Goal: Information Seeking & Learning: Find specific page/section

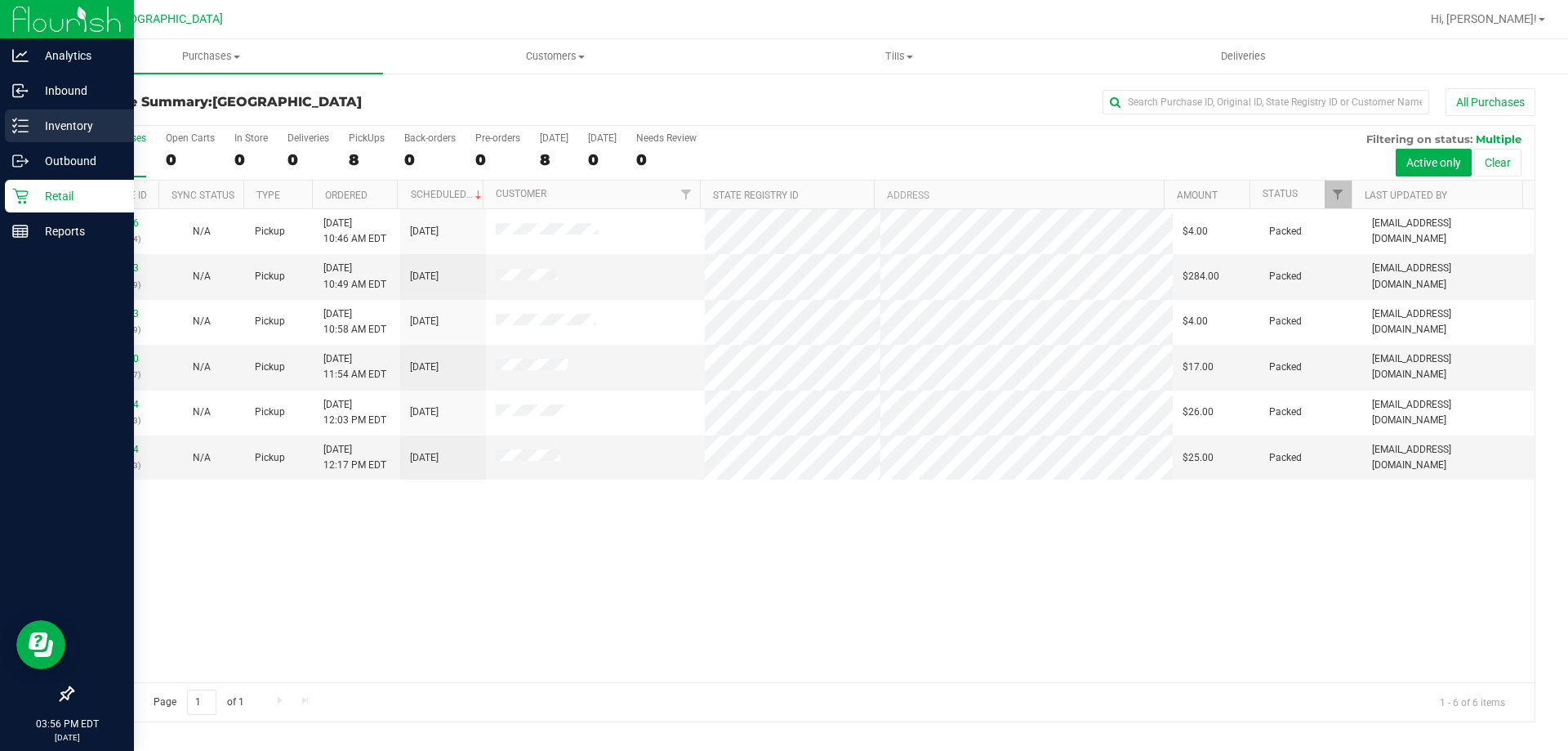
click at [64, 132] on p "Inventory" at bounding box center [77, 125] width 98 height 19
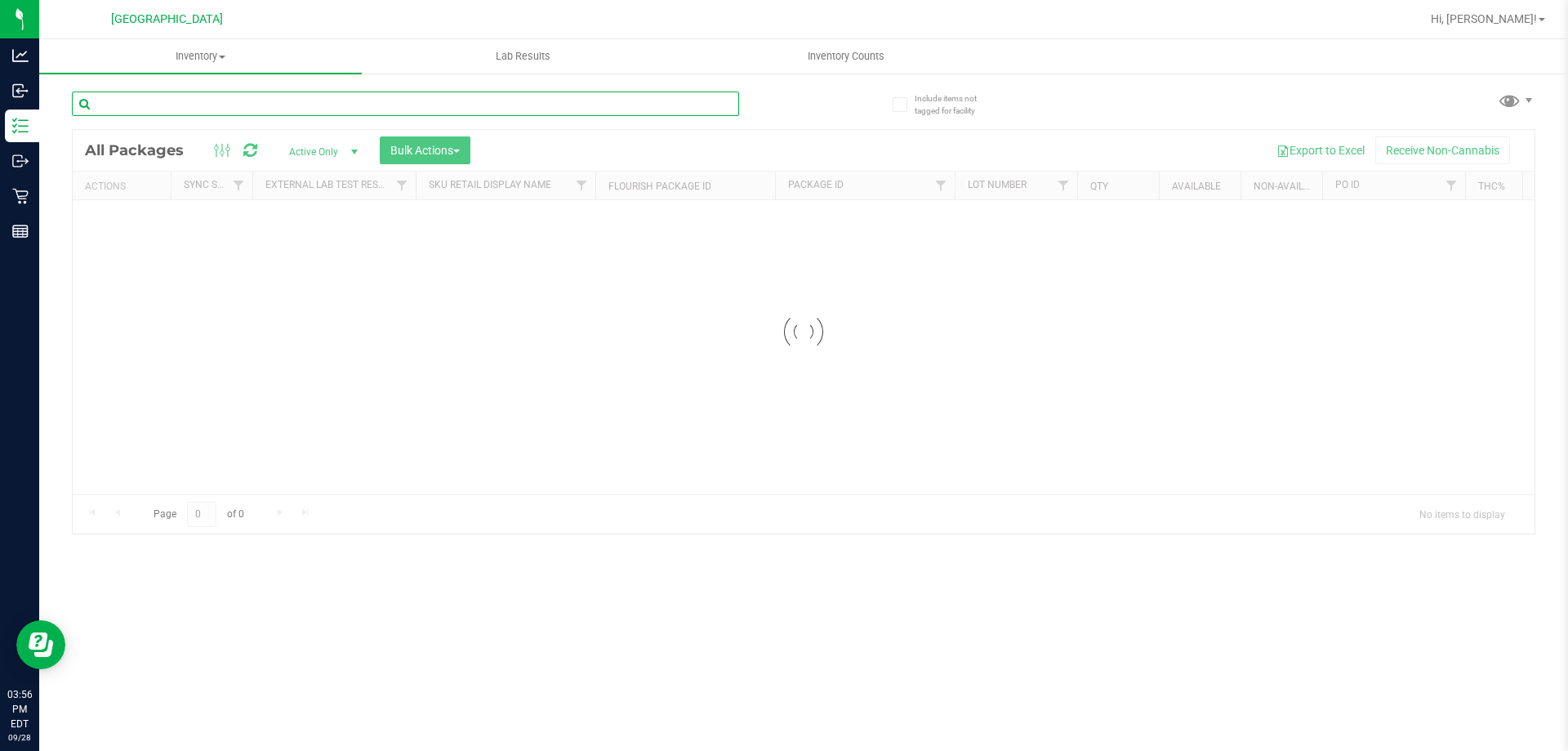
click at [228, 111] on div "Inventory All packages All inventory Waste log Create inventory Lab Results Inv…" at bounding box center [803, 395] width 1529 height 712
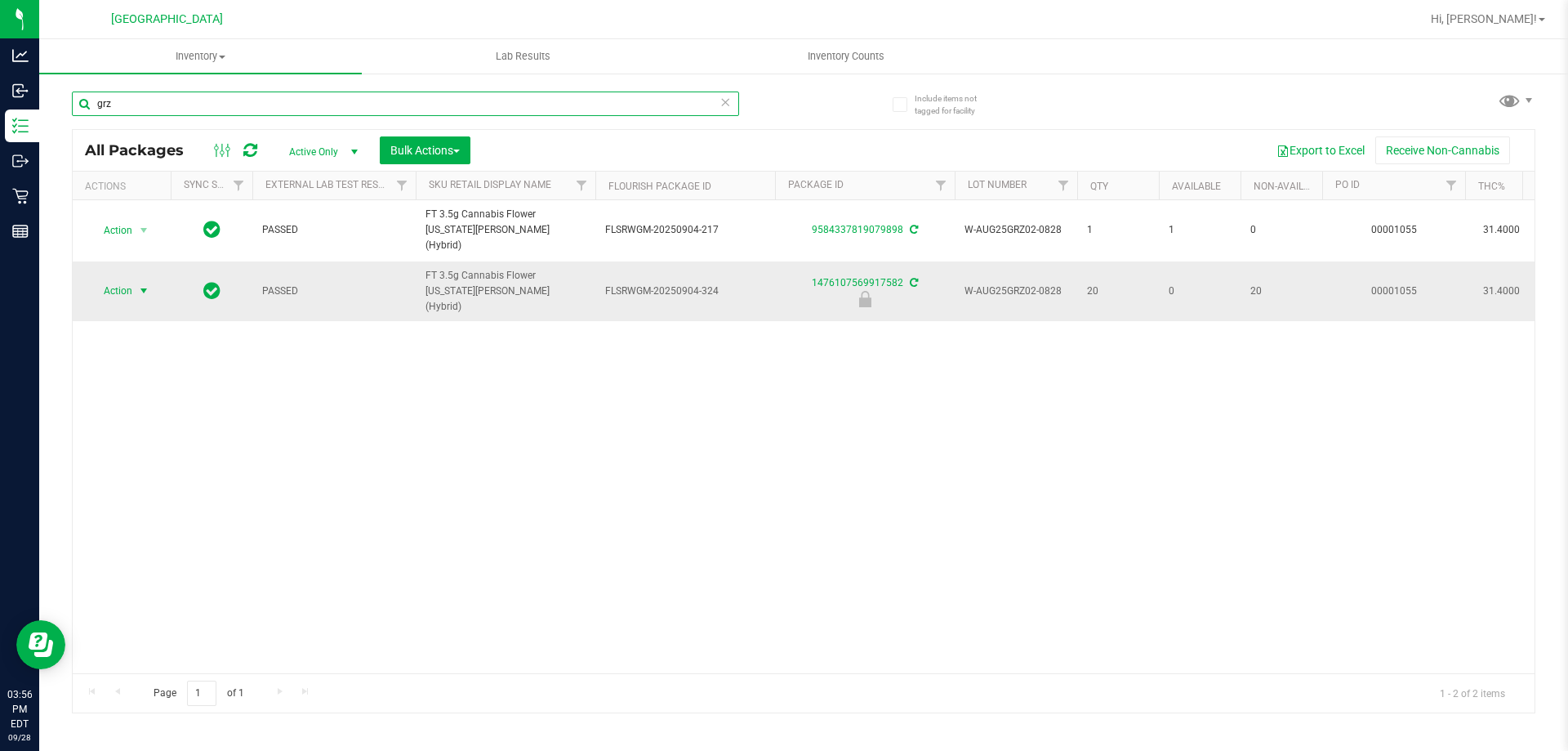
type input "grz"
click at [151, 280] on span "select" at bounding box center [144, 291] width 20 height 23
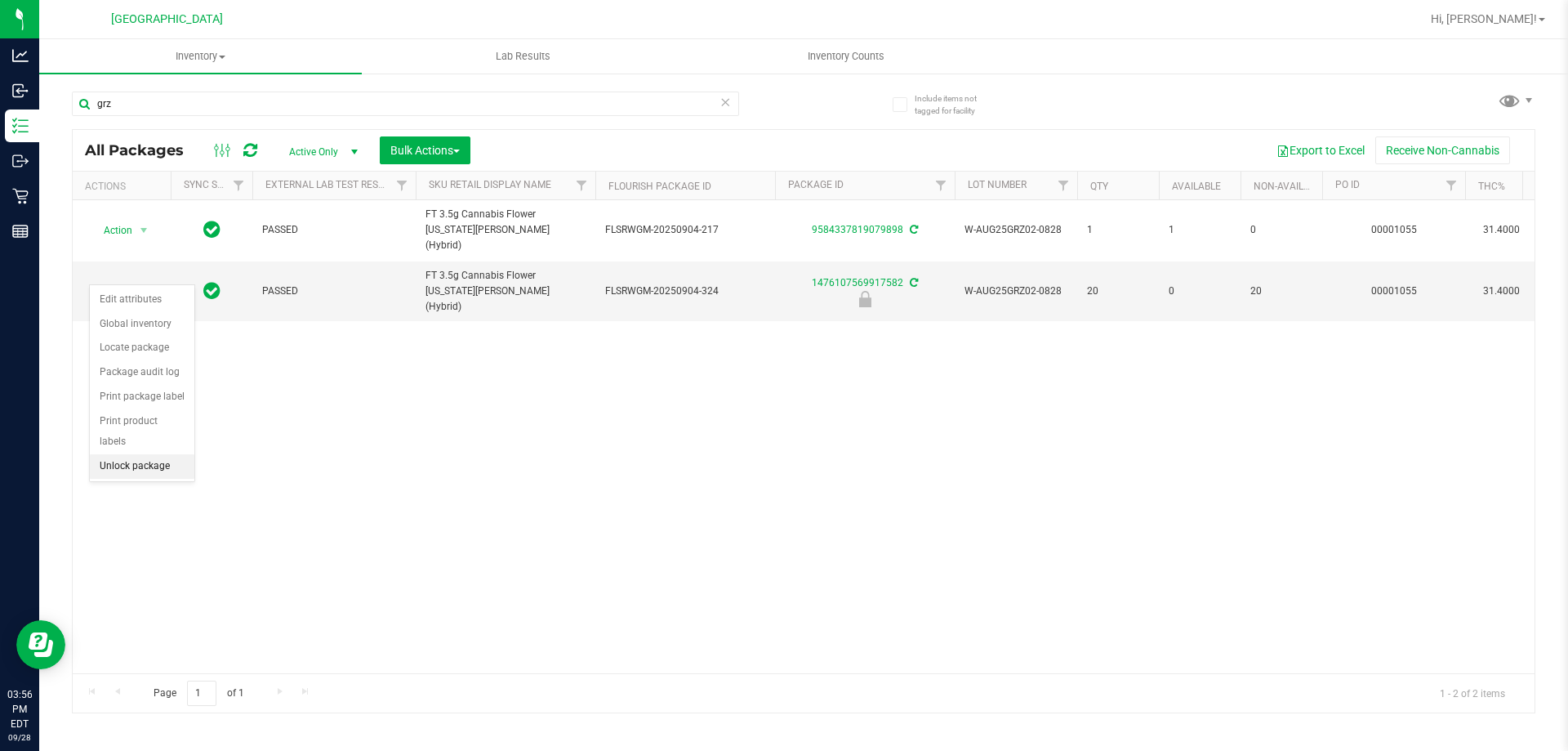
click at [127, 454] on li "Unlock package" at bounding box center [142, 466] width 104 height 25
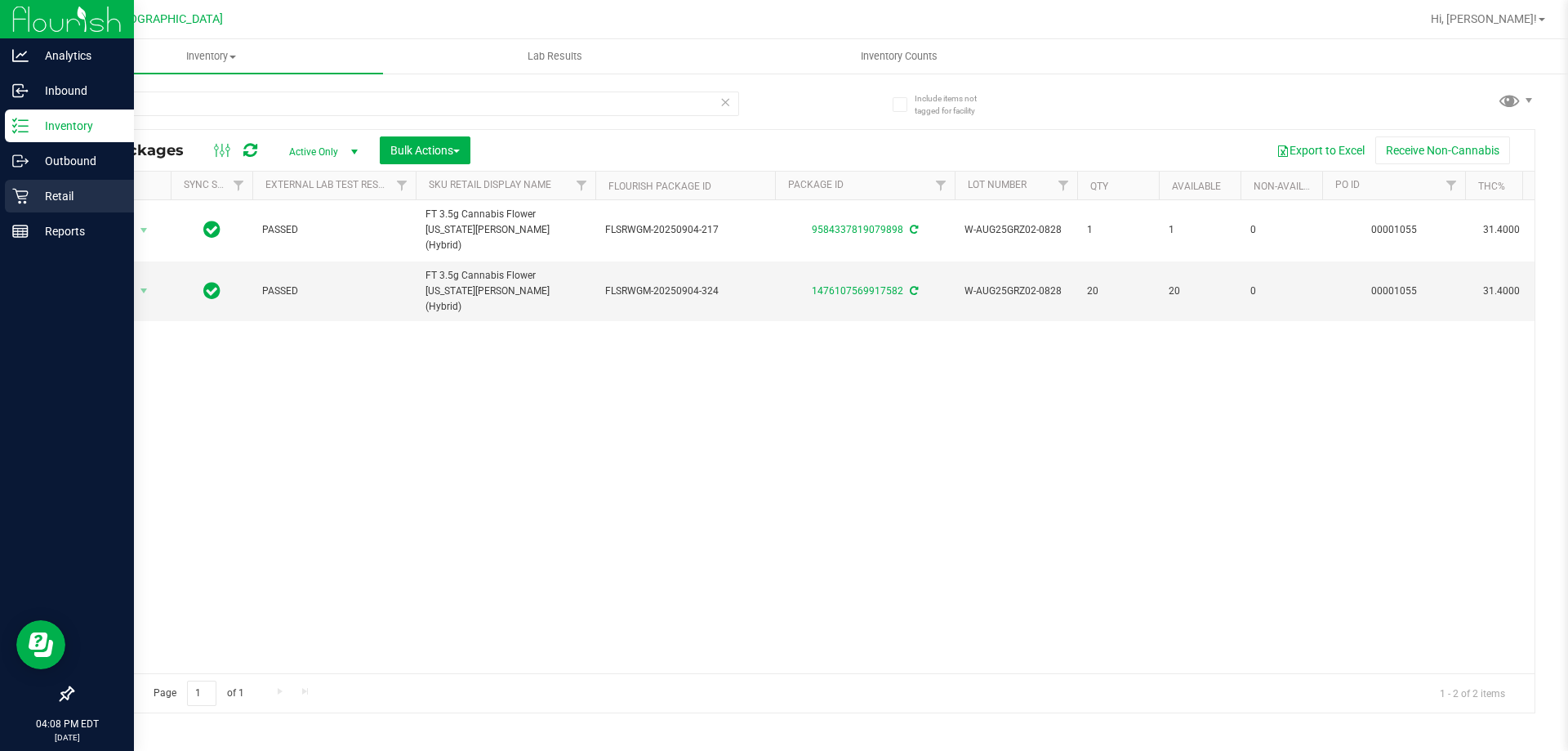
click at [18, 192] on icon at bounding box center [20, 196] width 16 height 16
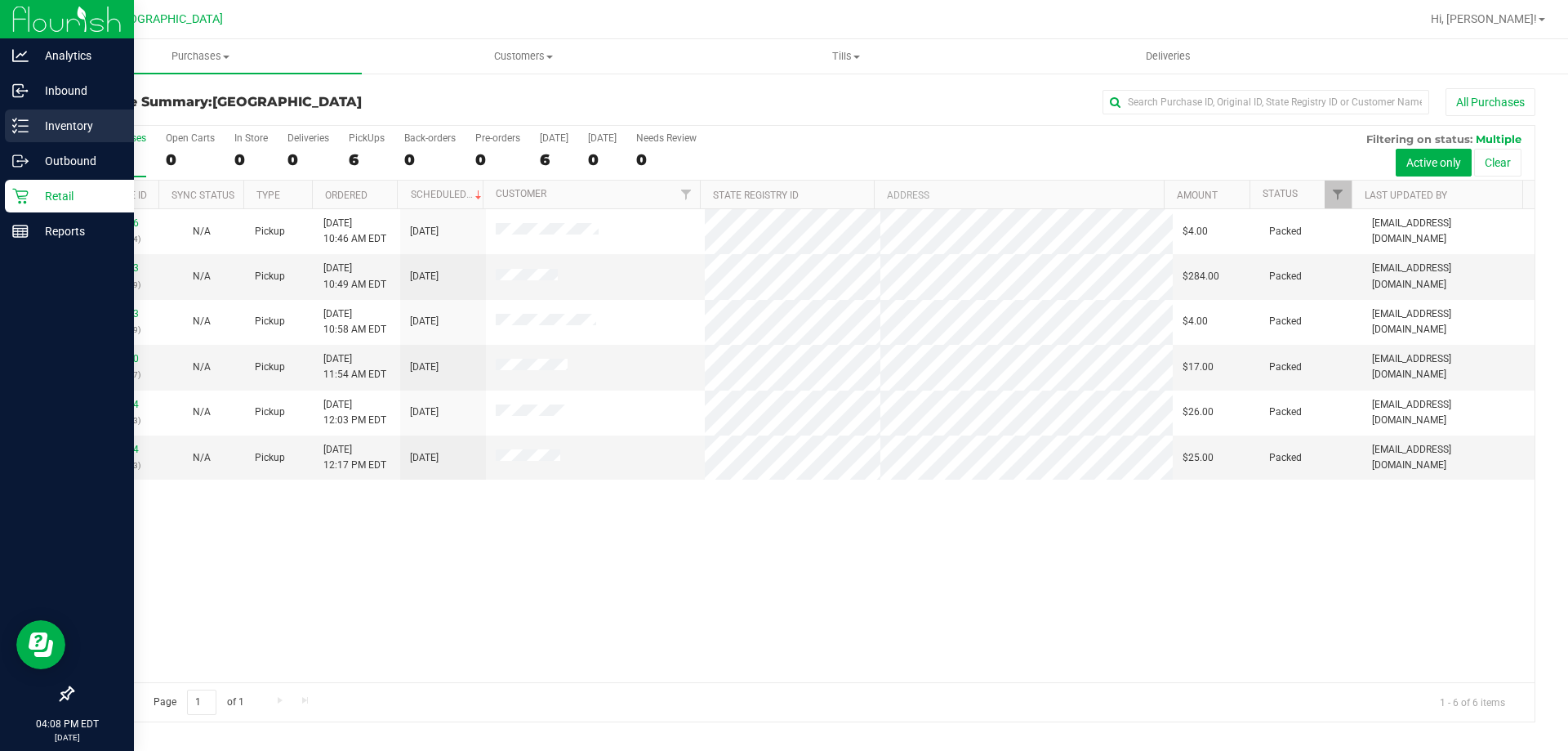
click at [37, 111] on div "Inventory" at bounding box center [69, 126] width 129 height 33
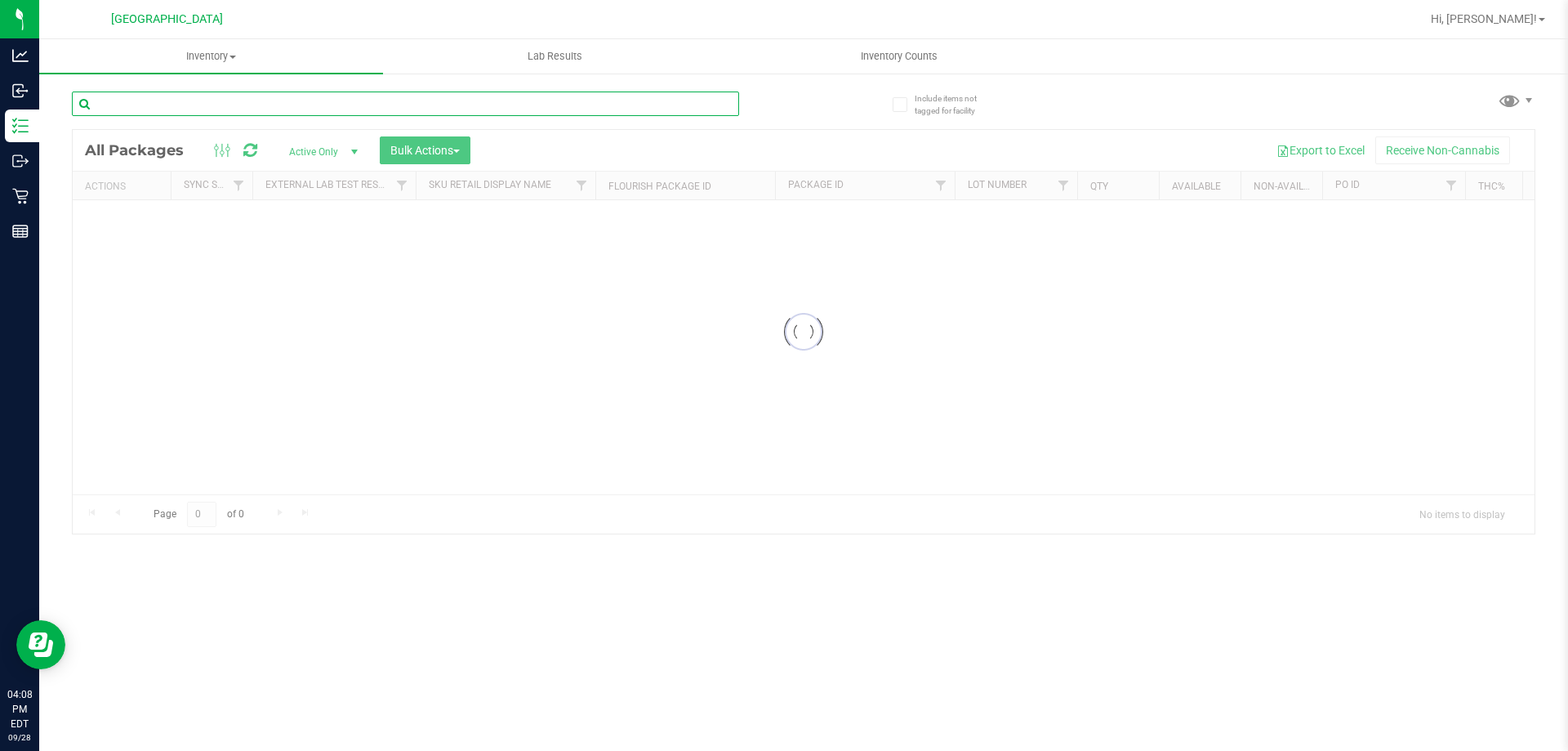
click at [228, 111] on input "text" at bounding box center [406, 103] width 667 height 25
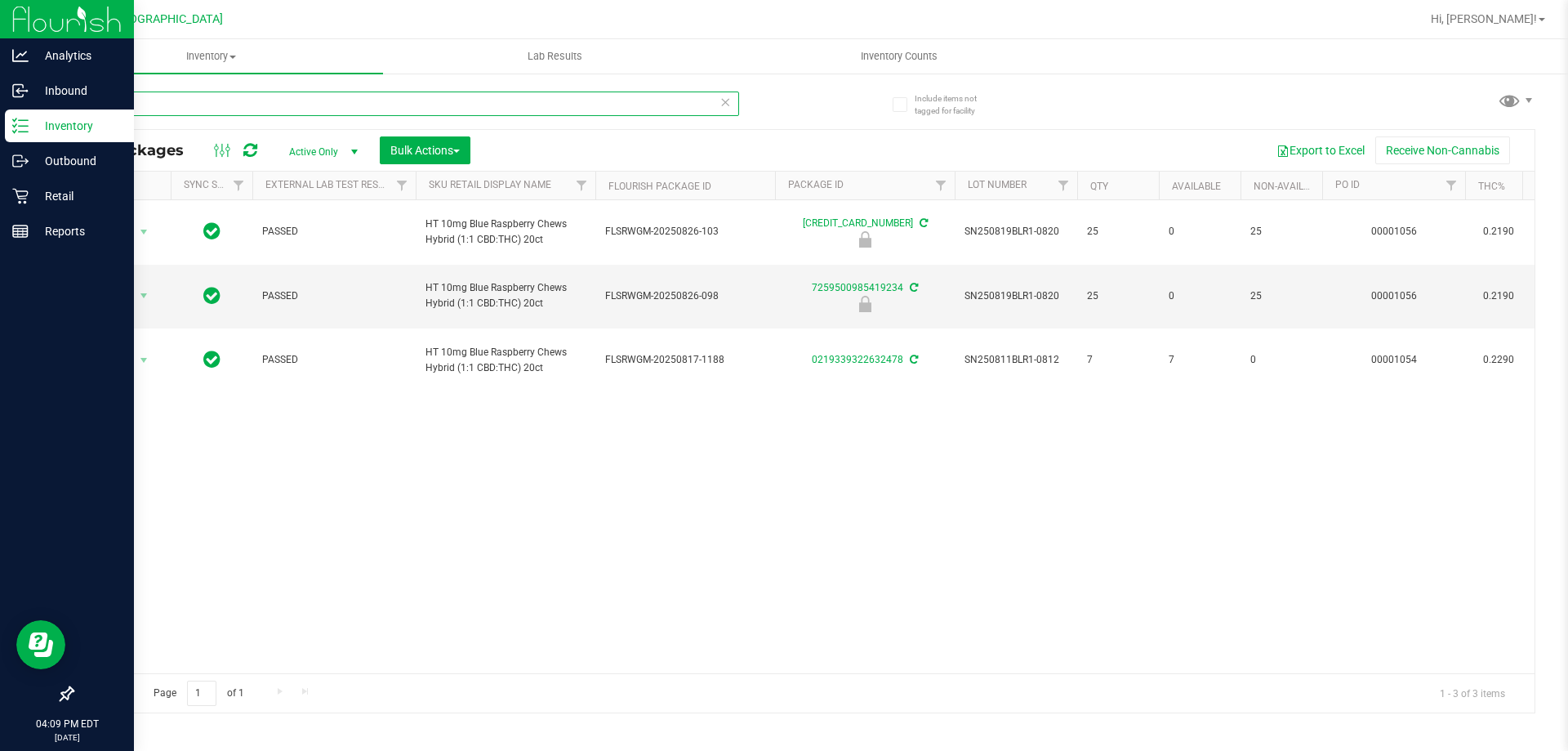
drag, startPoint x: 194, startPoint y: 113, endPoint x: 0, endPoint y: 26, distance: 212.6
click at [0, 26] on div "Analytics Inbound Inventory Outbound Retail Reports 04:09 PM EDT [DATE] 09/28 […" at bounding box center [784, 376] width 1568 height 751
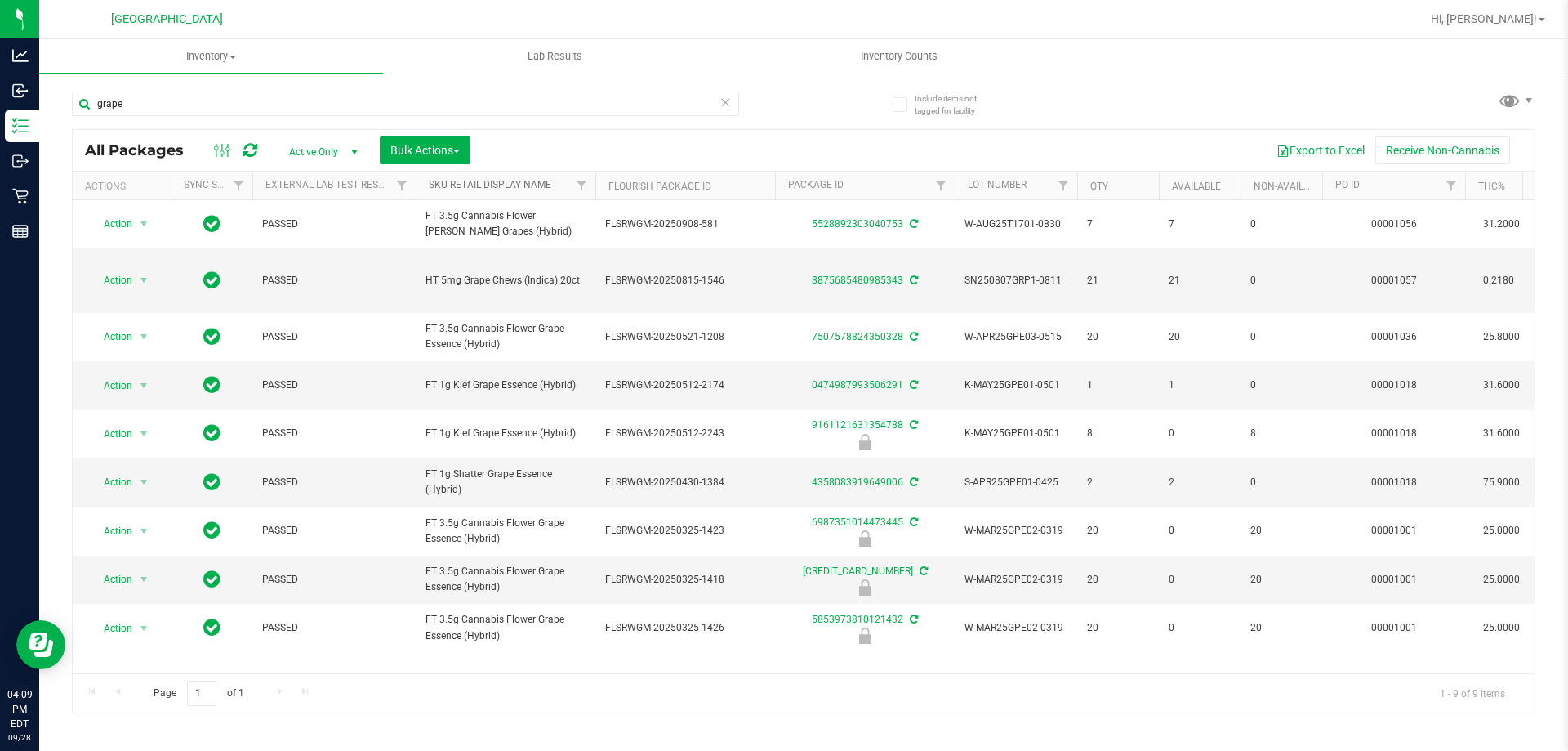
click at [450, 180] on link "Sku Retail Display Name" at bounding box center [490, 185] width 122 height 12
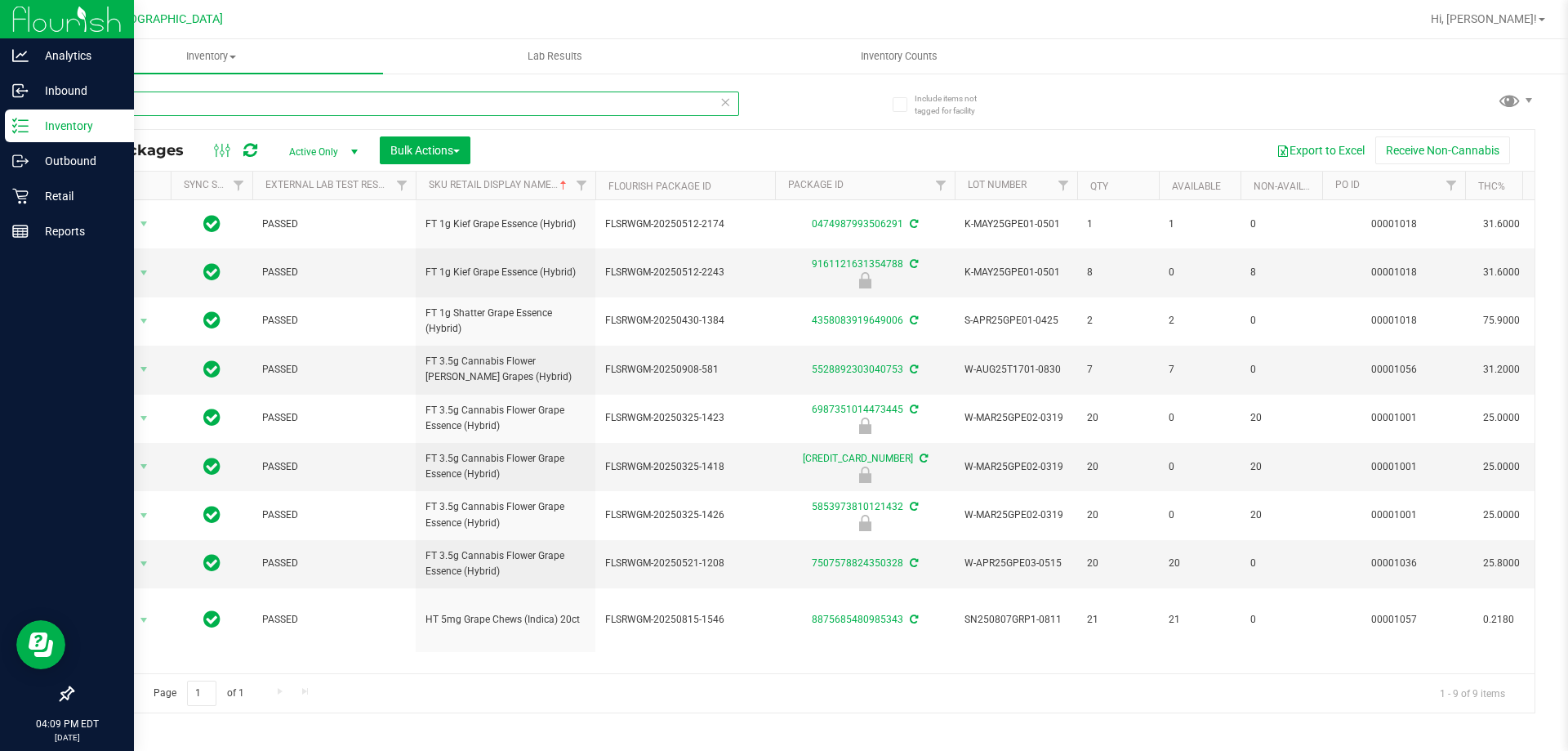
drag, startPoint x: 225, startPoint y: 104, endPoint x: 0, endPoint y: 1, distance: 247.5
click at [0, 12] on div "Analytics Inbound Inventory Outbound Retail Reports 04:09 PM EDT [DATE] 09/28 […" at bounding box center [784, 376] width 1568 height 751
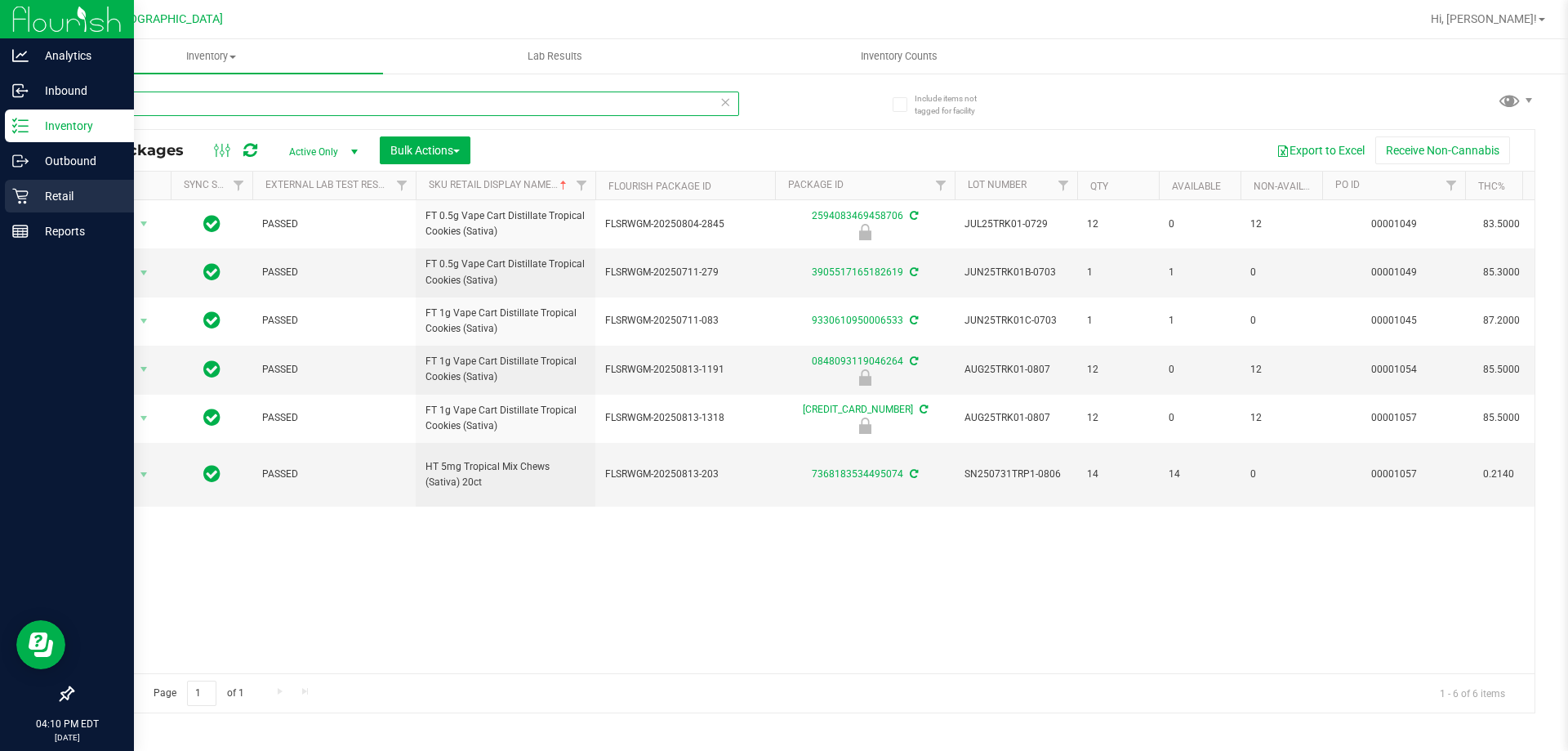
drag, startPoint x: 193, startPoint y: 111, endPoint x: 94, endPoint y: 189, distance: 126.0
click at [0, 111] on div "Analytics Inbound Inventory Outbound Retail Reports 04:10 PM EDT [DATE] 09/28 […" at bounding box center [784, 376] width 1568 height 751
type input "chew"
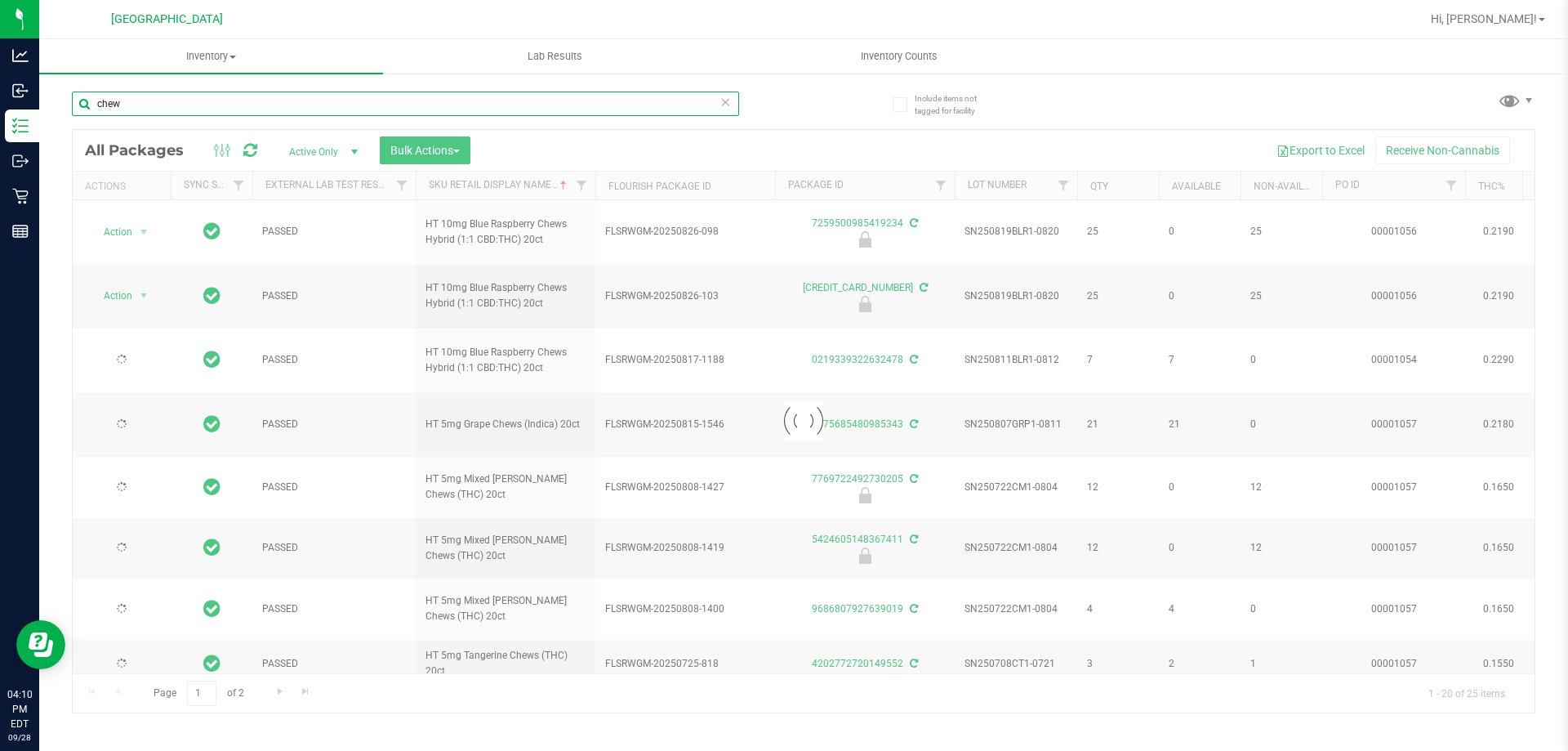
type input "[DATE]"
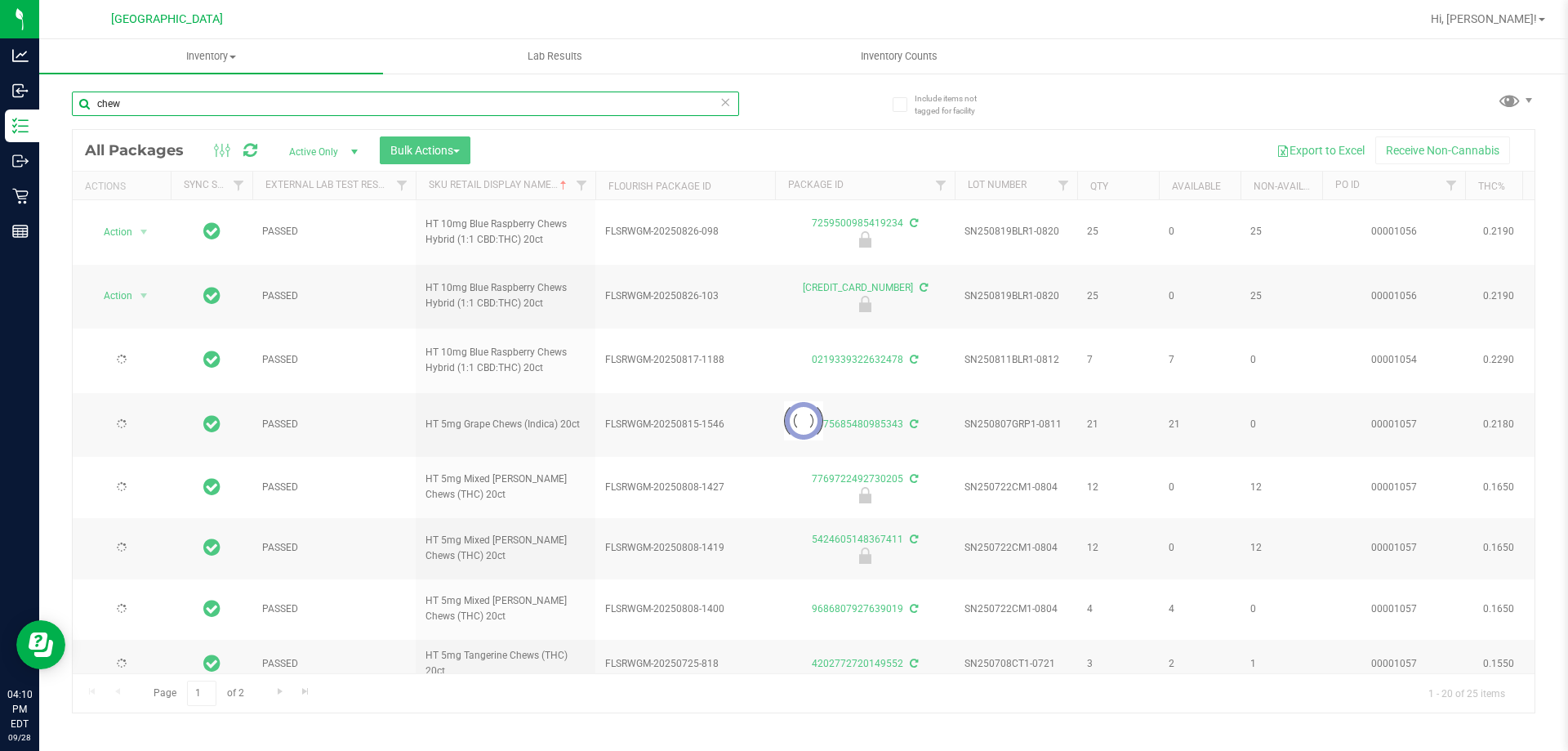
type input "[DATE]"
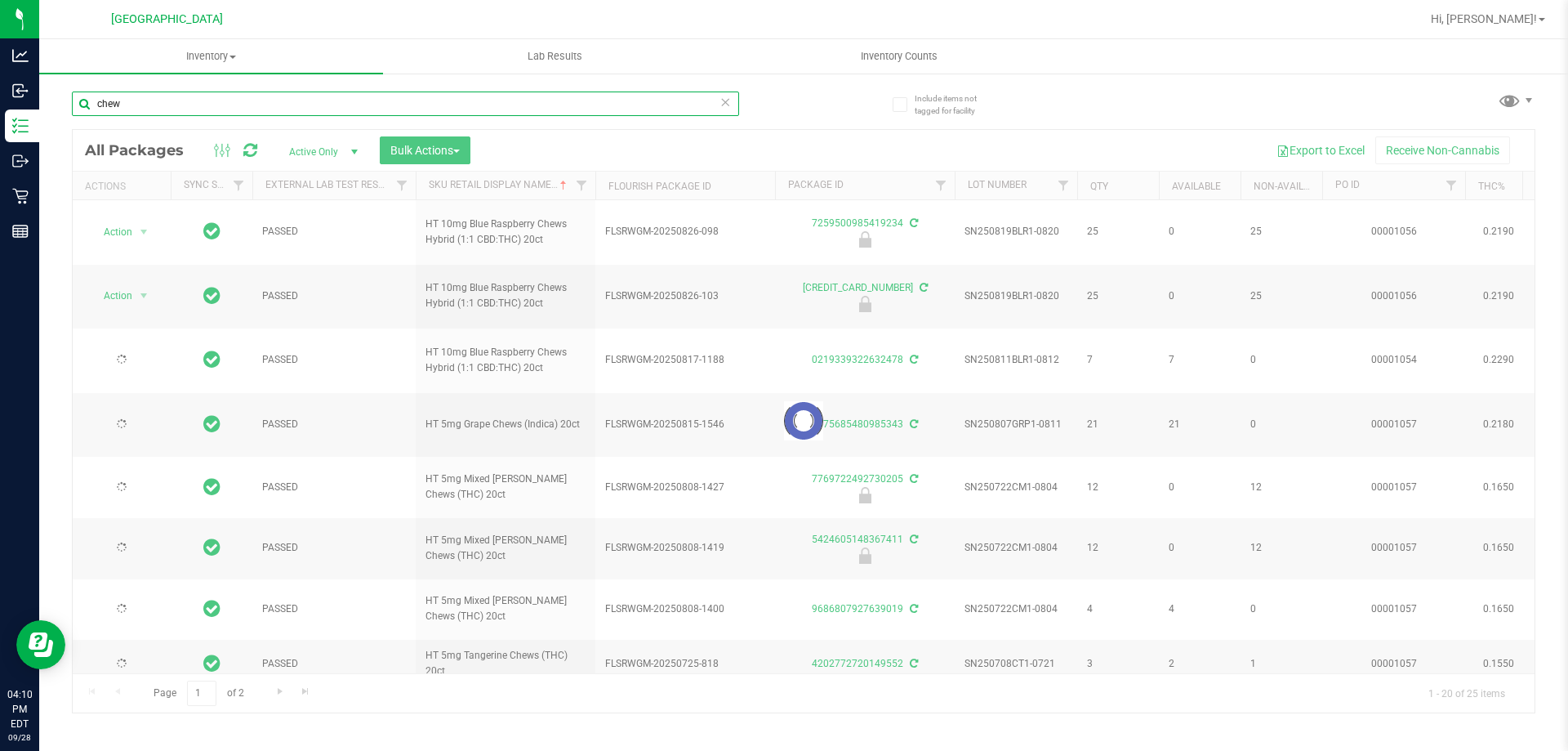
type input "[DATE]"
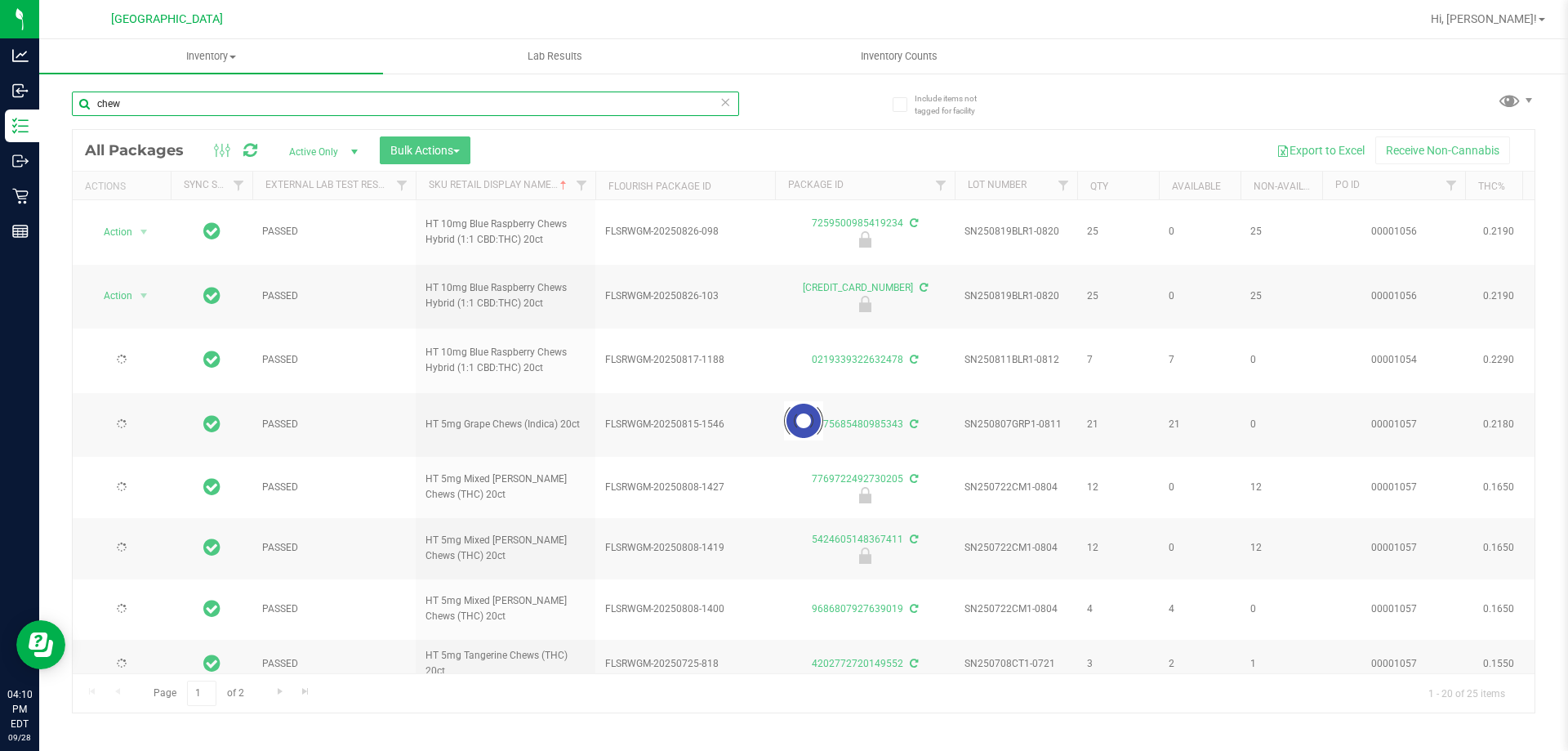
type input "[DATE]"
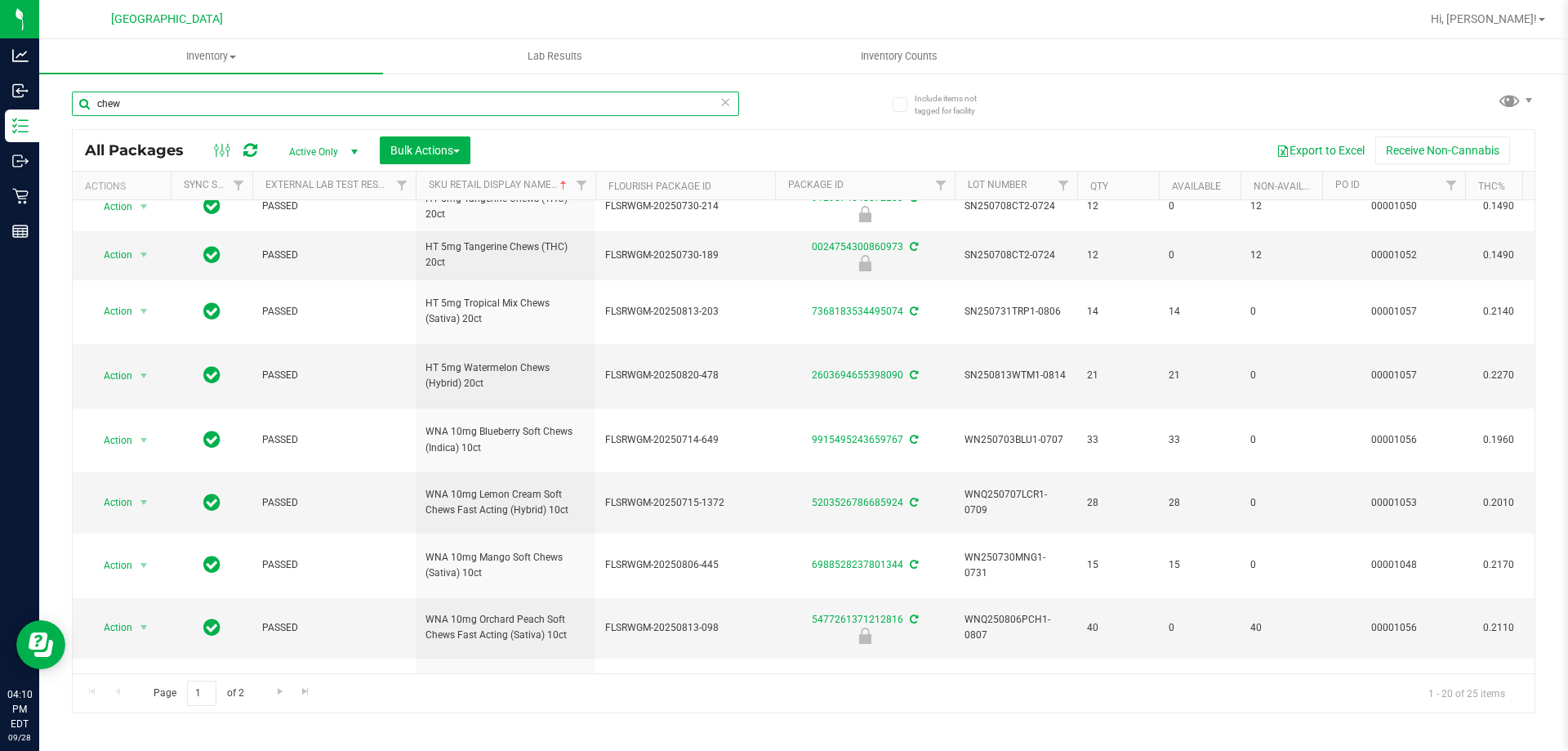
scroll to position [713, 0]
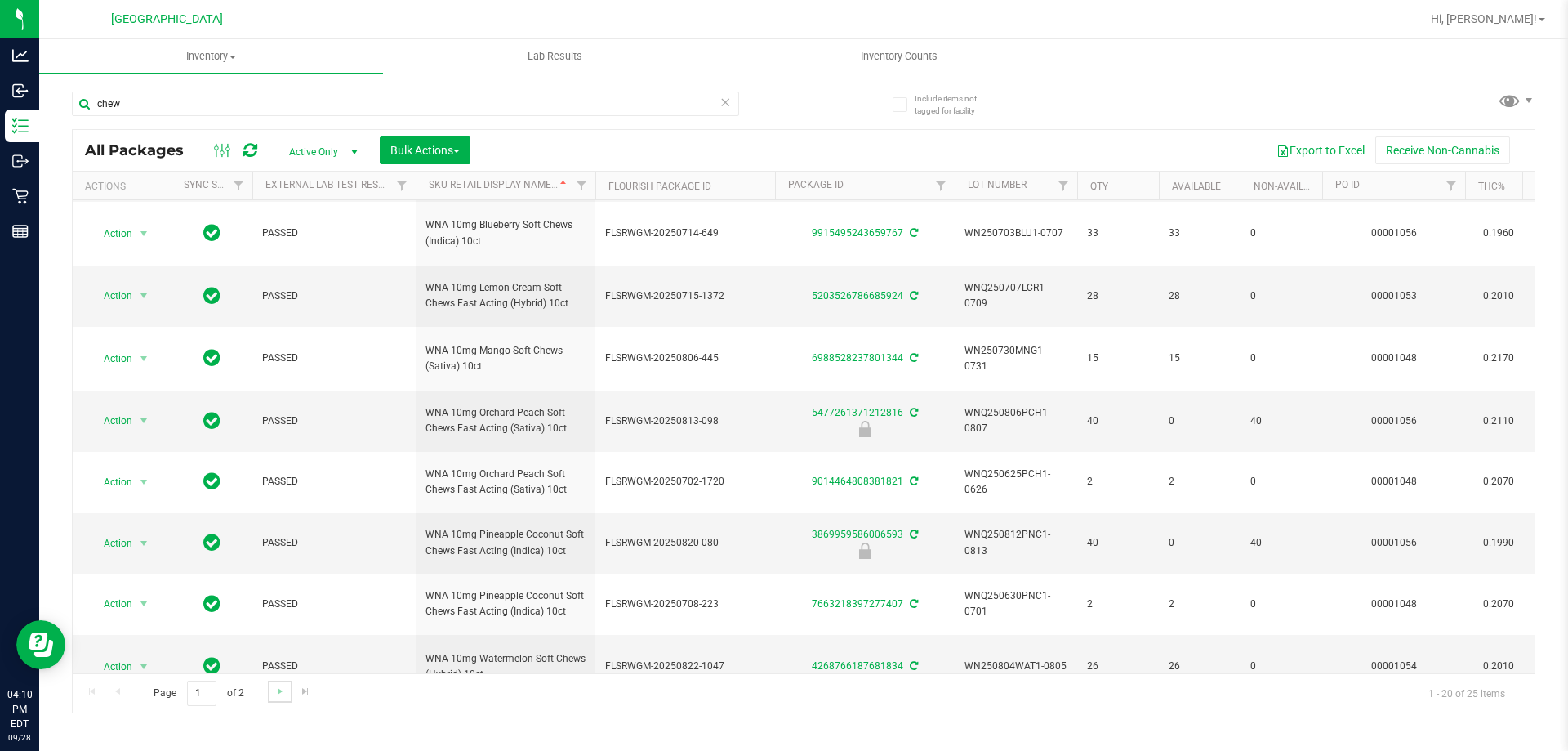
click at [278, 697] on link "Go to the next page" at bounding box center [280, 692] width 24 height 22
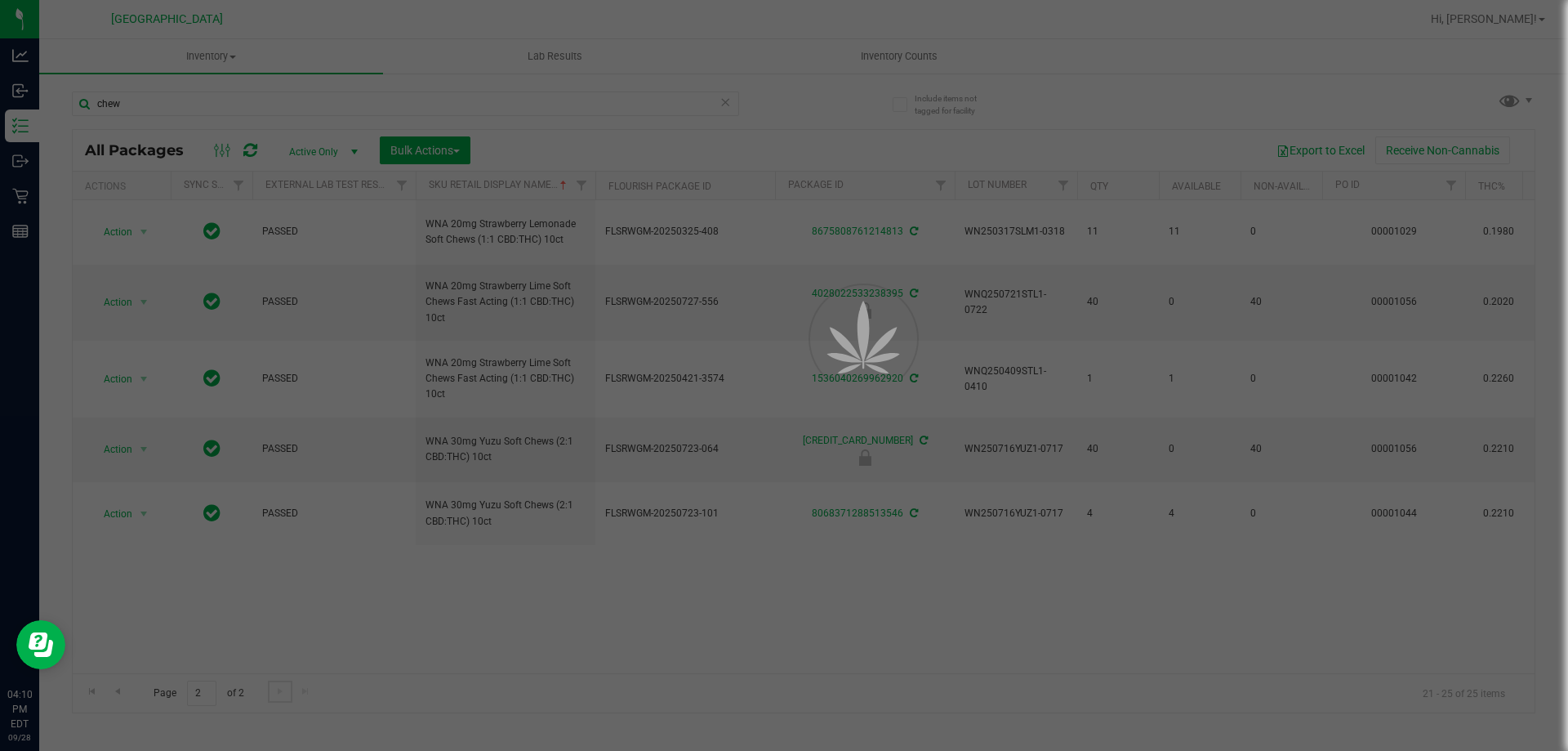
scroll to position [0, 0]
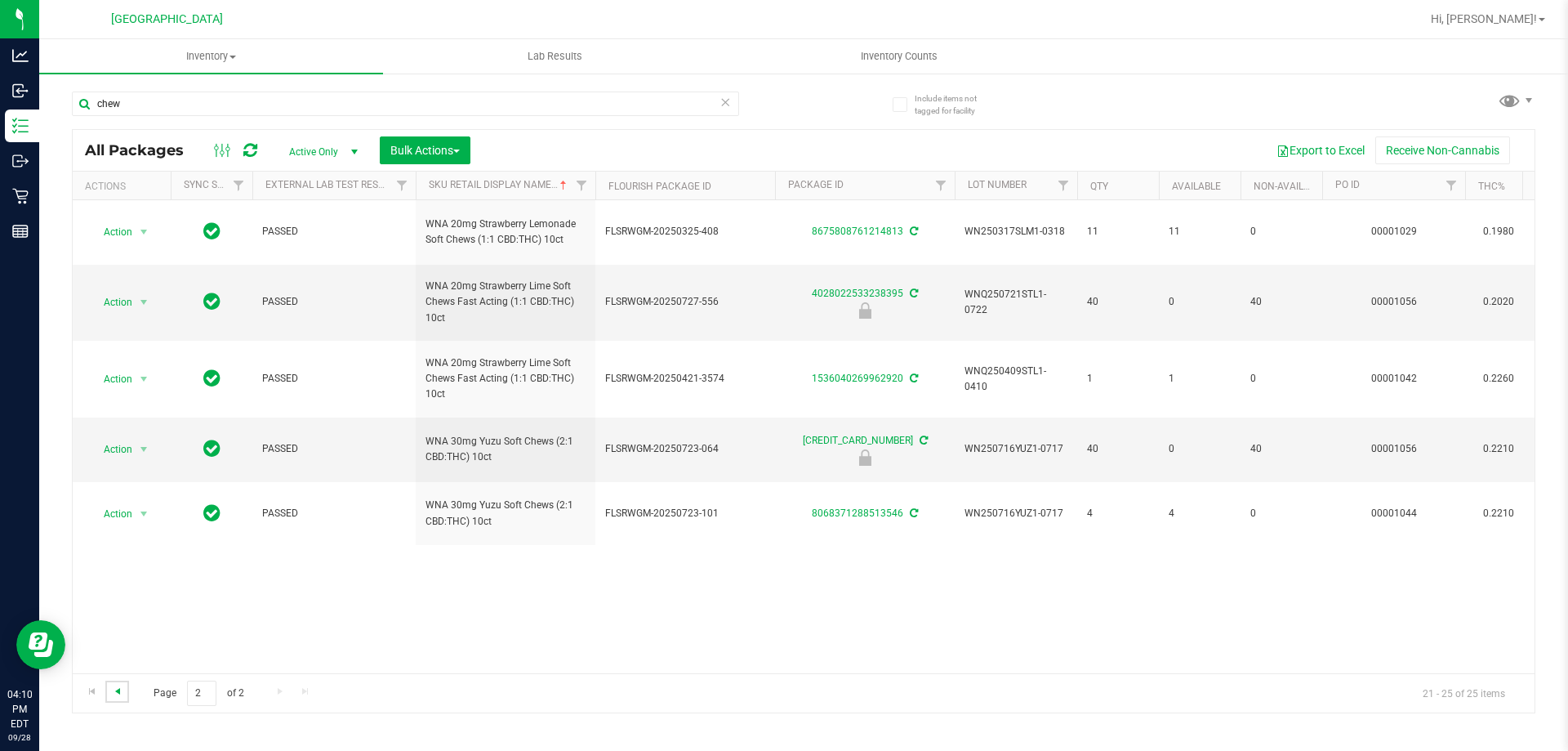
click at [113, 689] on span "Go to the previous page" at bounding box center [118, 691] width 13 height 13
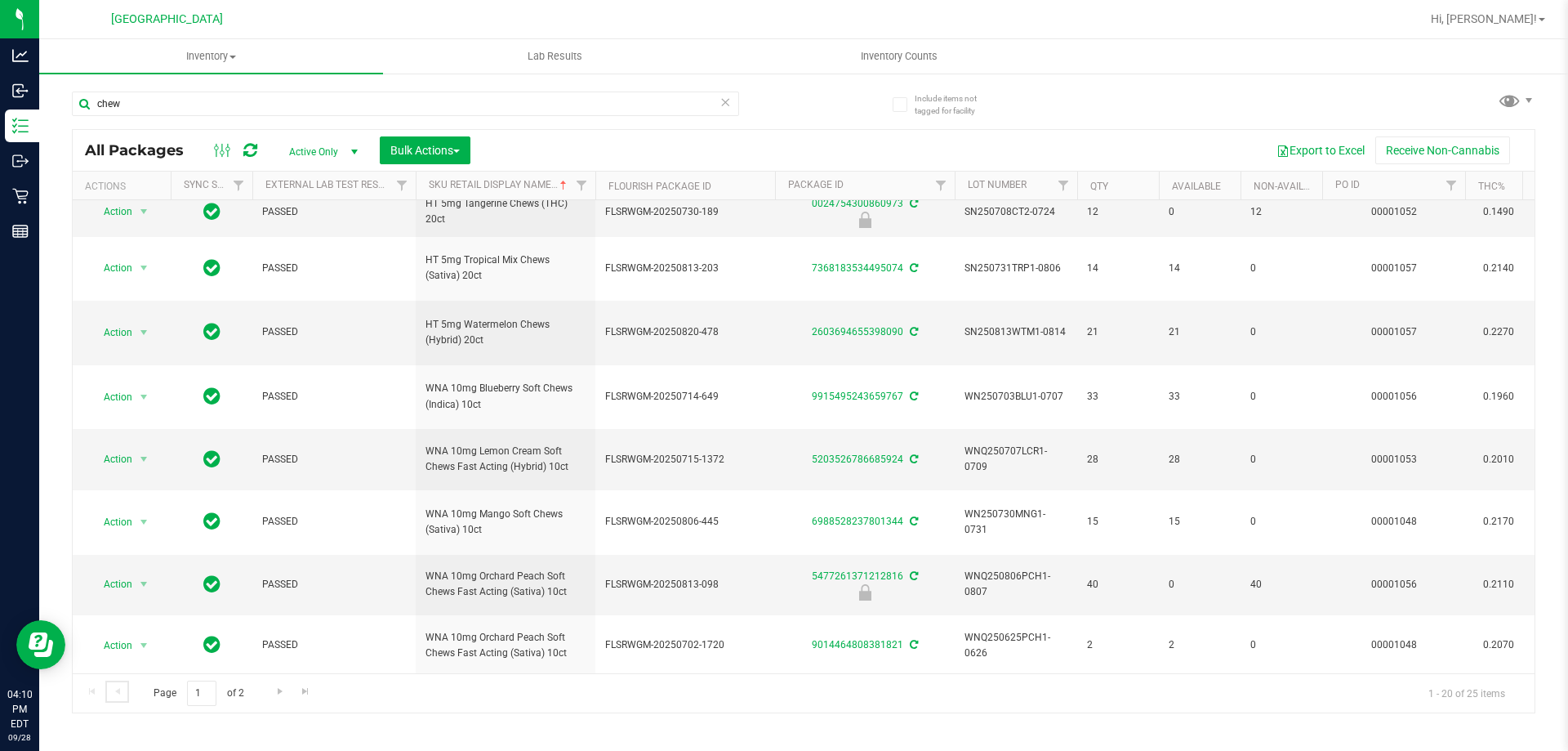
scroll to position [467, 0]
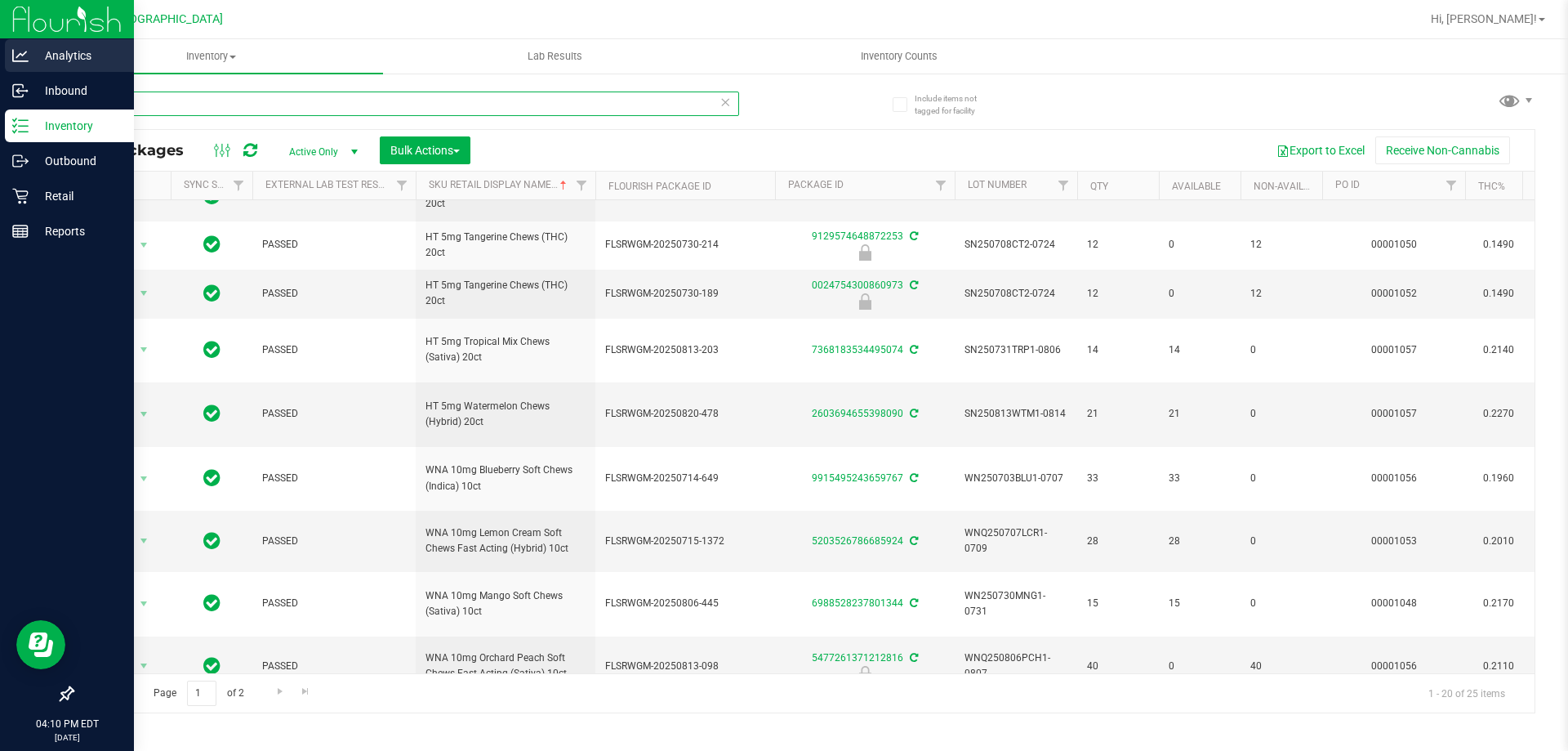
drag, startPoint x: 137, startPoint y: 96, endPoint x: 0, endPoint y: 62, distance: 141.2
click at [0, 59] on div "Analytics Inbound Inventory Outbound Retail Reports 04:10 PM EDT [DATE] 09/28 […" at bounding box center [784, 376] width 1568 height 751
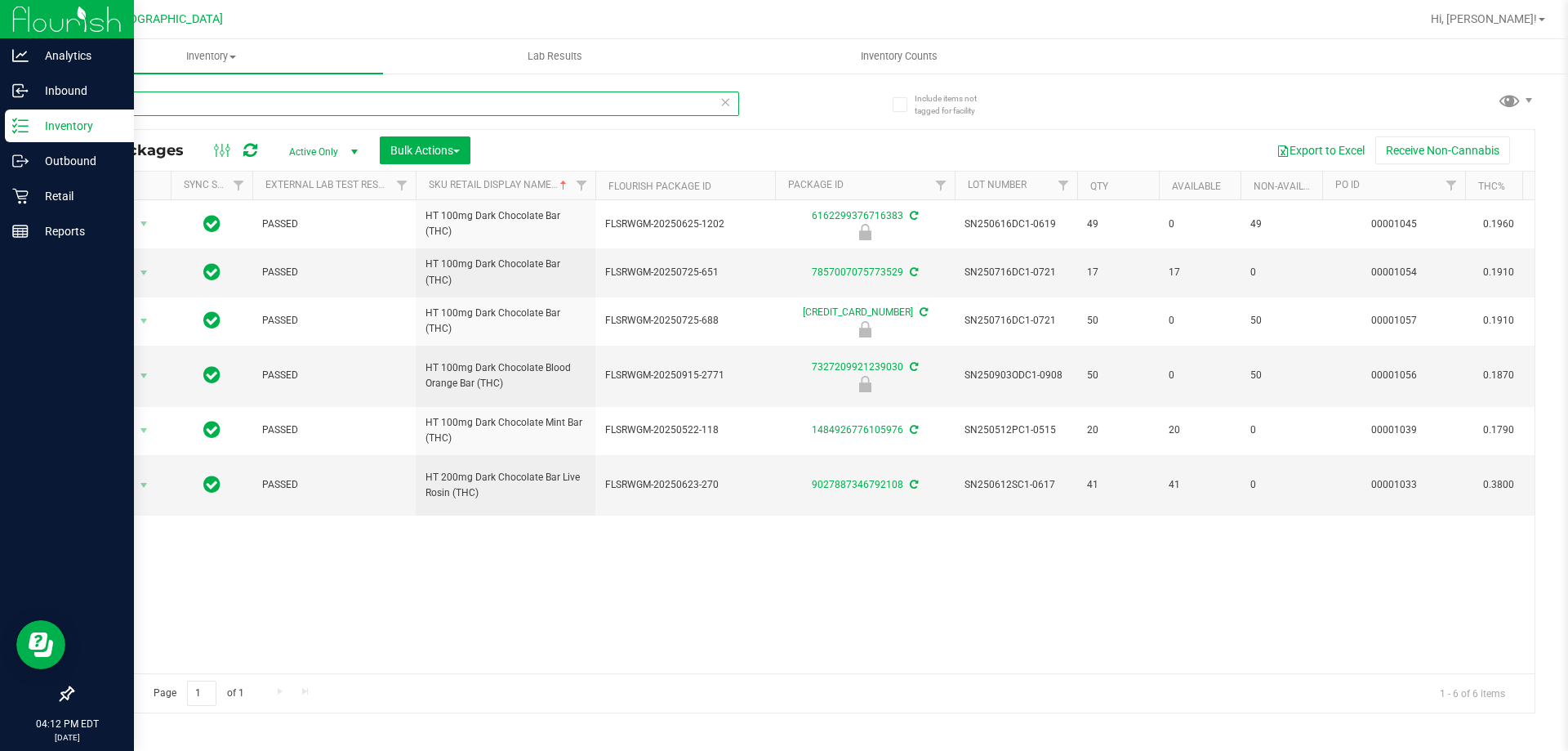
drag, startPoint x: 177, startPoint y: 99, endPoint x: 0, endPoint y: 36, distance: 187.9
click at [0, 40] on div "Analytics Inbound Inventory Outbound Retail Reports 04:12 PM EDT [DATE] 09/28 […" at bounding box center [784, 376] width 1568 height 751
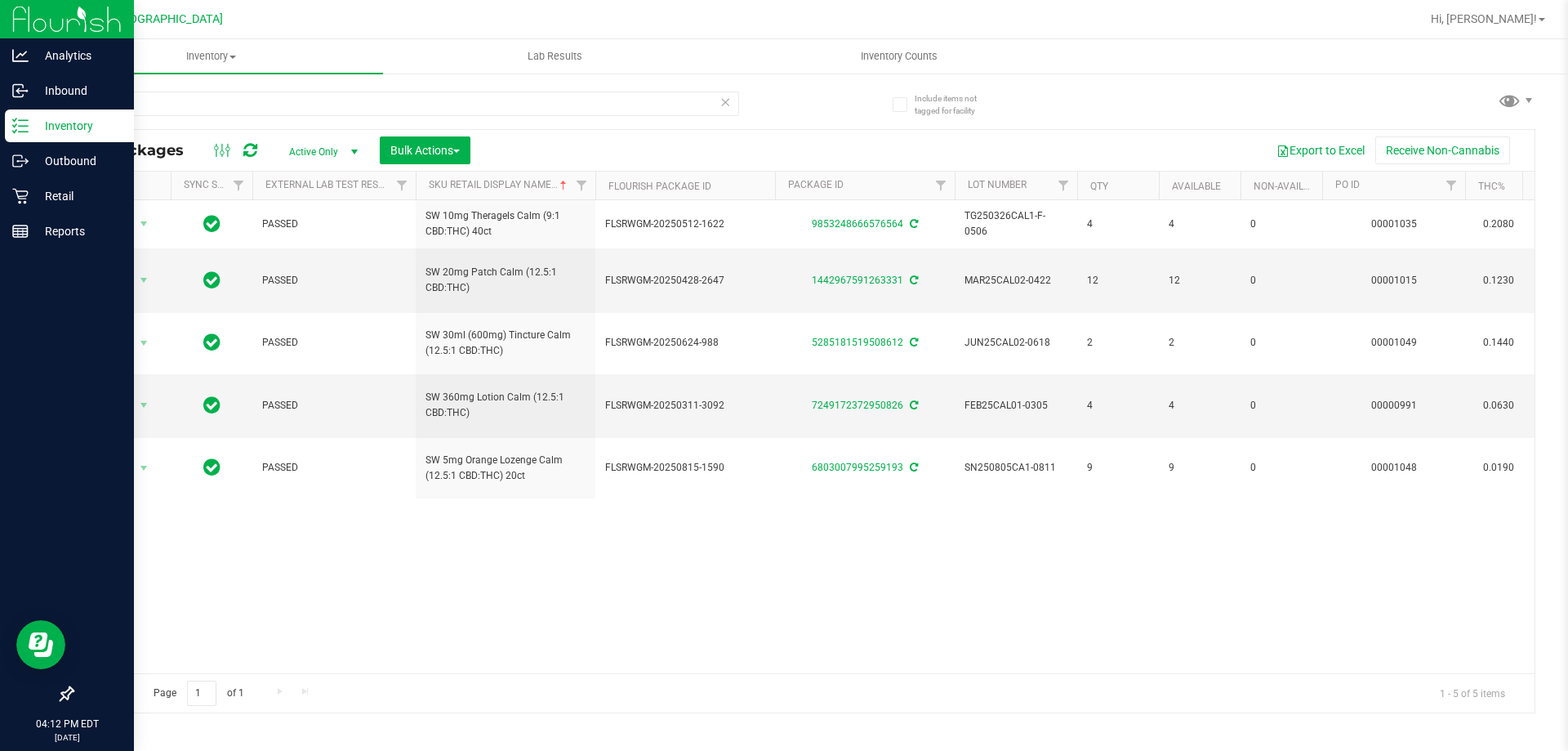
drag, startPoint x: 183, startPoint y: 117, endPoint x: 18, endPoint y: 14, distance: 194.5
click at [0, 19] on div "Analytics Inbound Inventory Outbound Retail Reports 04:12 PM EDT [DATE] 09/28 […" at bounding box center [784, 376] width 1568 height 751
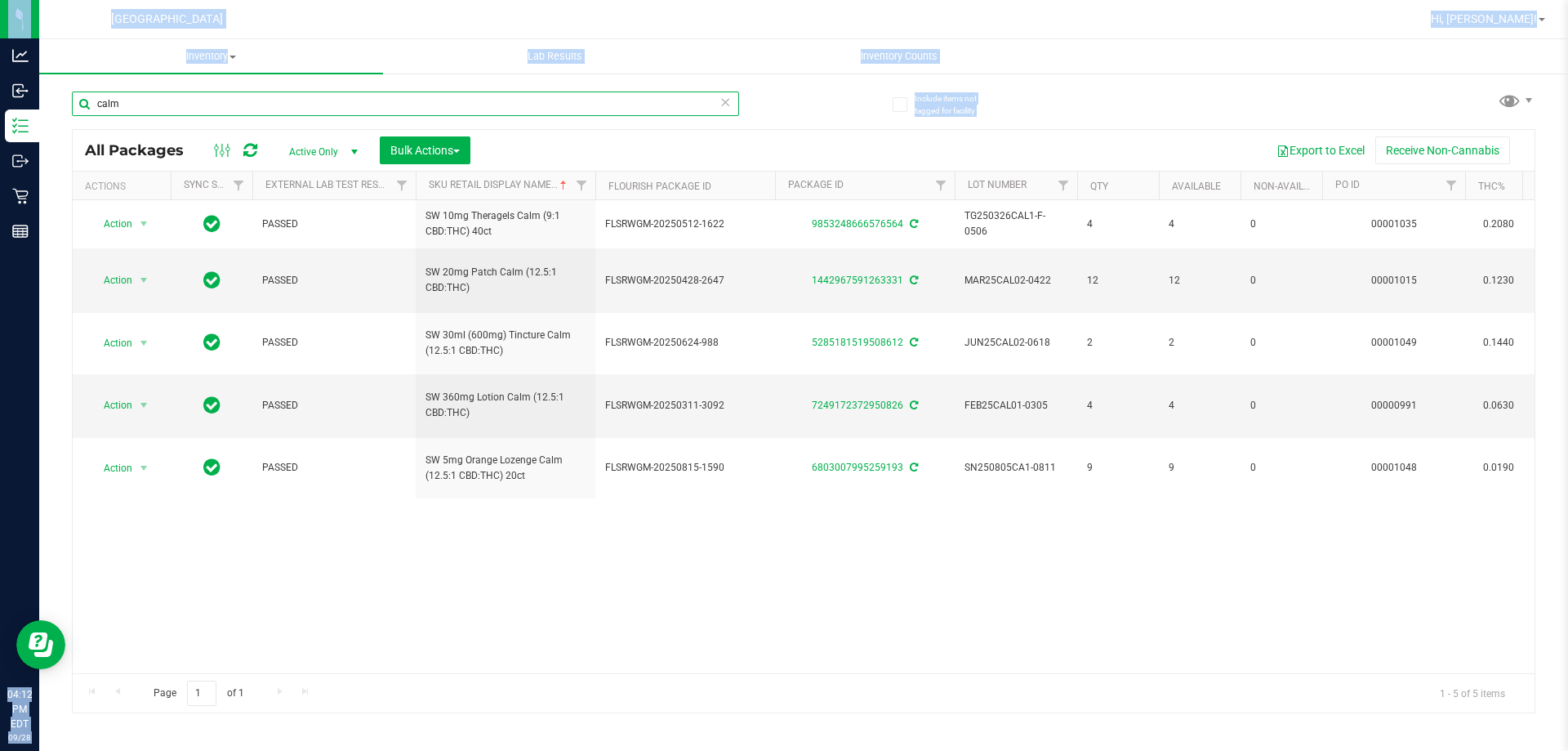
click at [203, 107] on input "calm" at bounding box center [406, 103] width 667 height 25
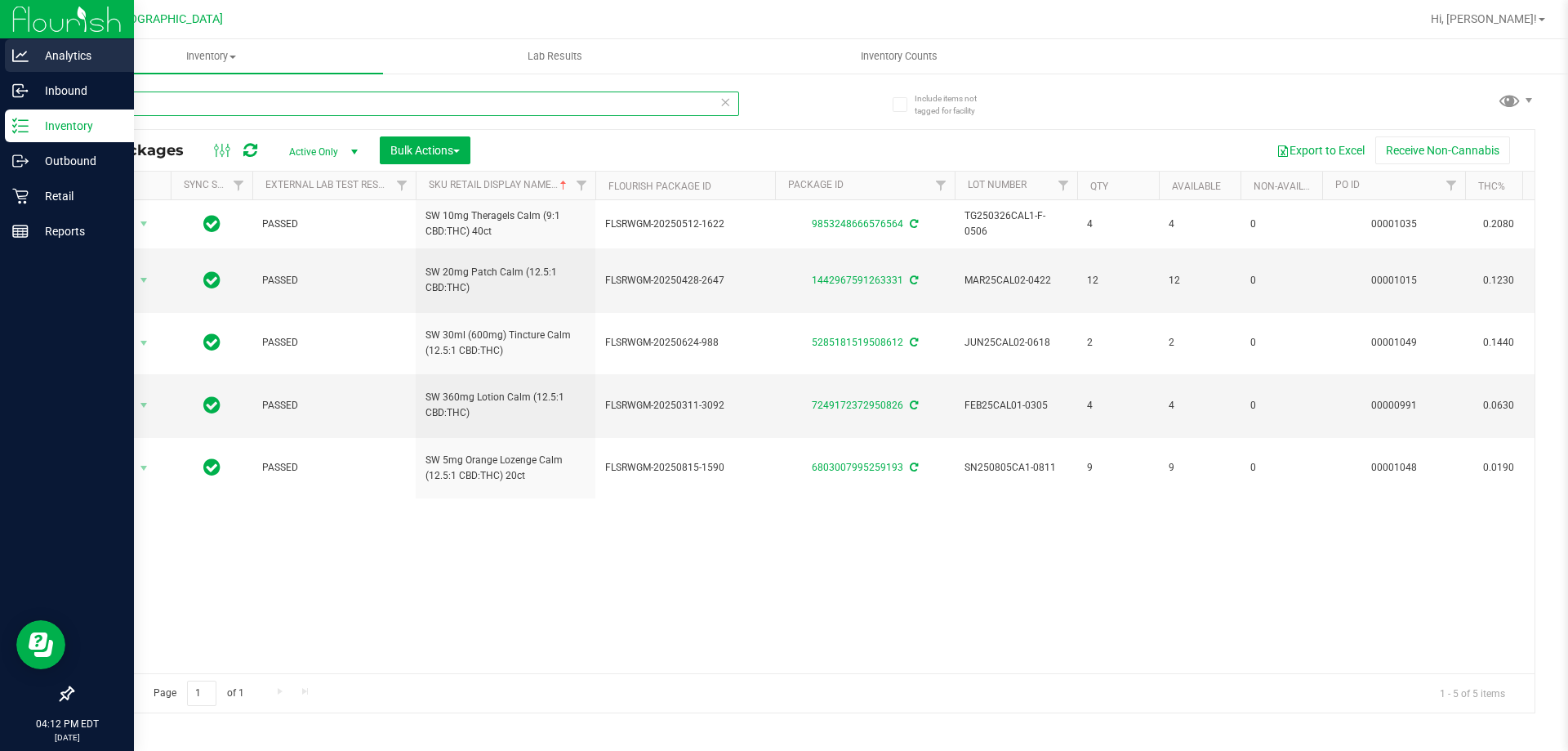
drag, startPoint x: 204, startPoint y: 107, endPoint x: 0, endPoint y: 72, distance: 207.0
click at [0, 75] on div "Analytics Inbound Inventory Outbound Retail Reports 04:12 PM EDT [DATE] 09/28 […" at bounding box center [784, 376] width 1568 height 751
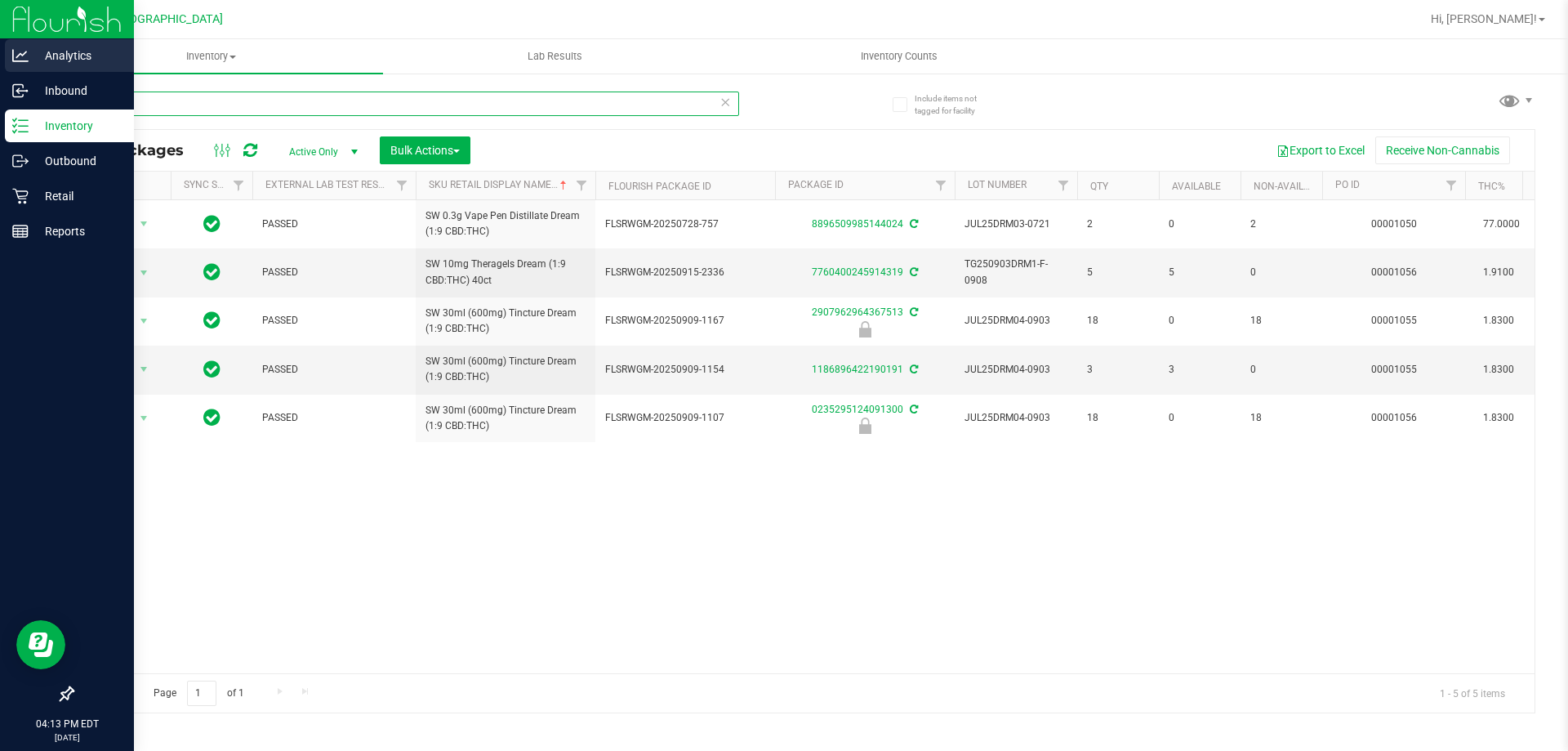
drag, startPoint x: 147, startPoint y: 99, endPoint x: 0, endPoint y: 69, distance: 150.0
click at [0, 75] on div "Analytics Inbound Inventory Outbound Retail Reports 04:13 PM EDT [DATE] 09/28 […" at bounding box center [784, 376] width 1568 height 751
type input "rlf"
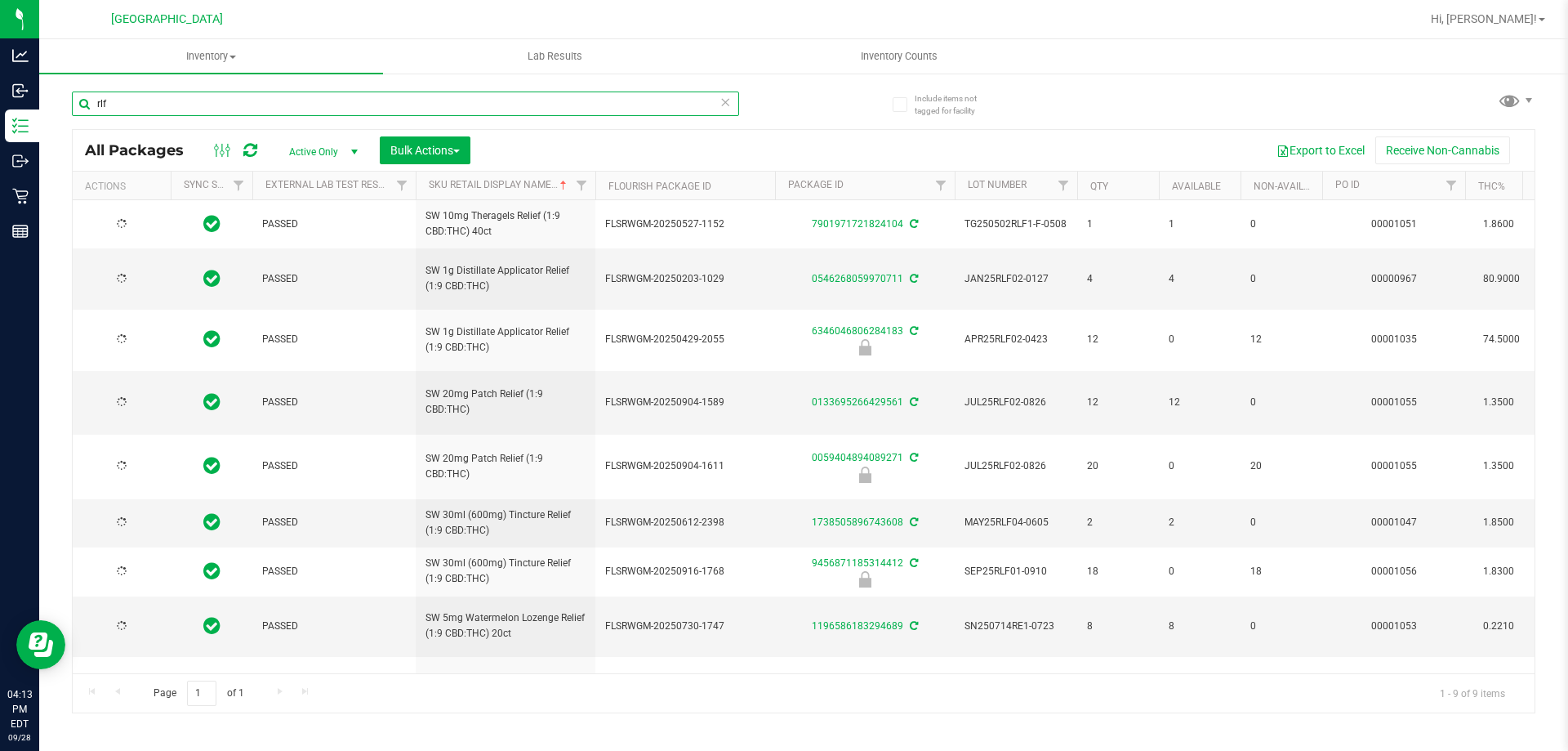
type input "[DATE]"
click at [435, 182] on link "Sku Retail Display Name" at bounding box center [499, 185] width 142 height 12
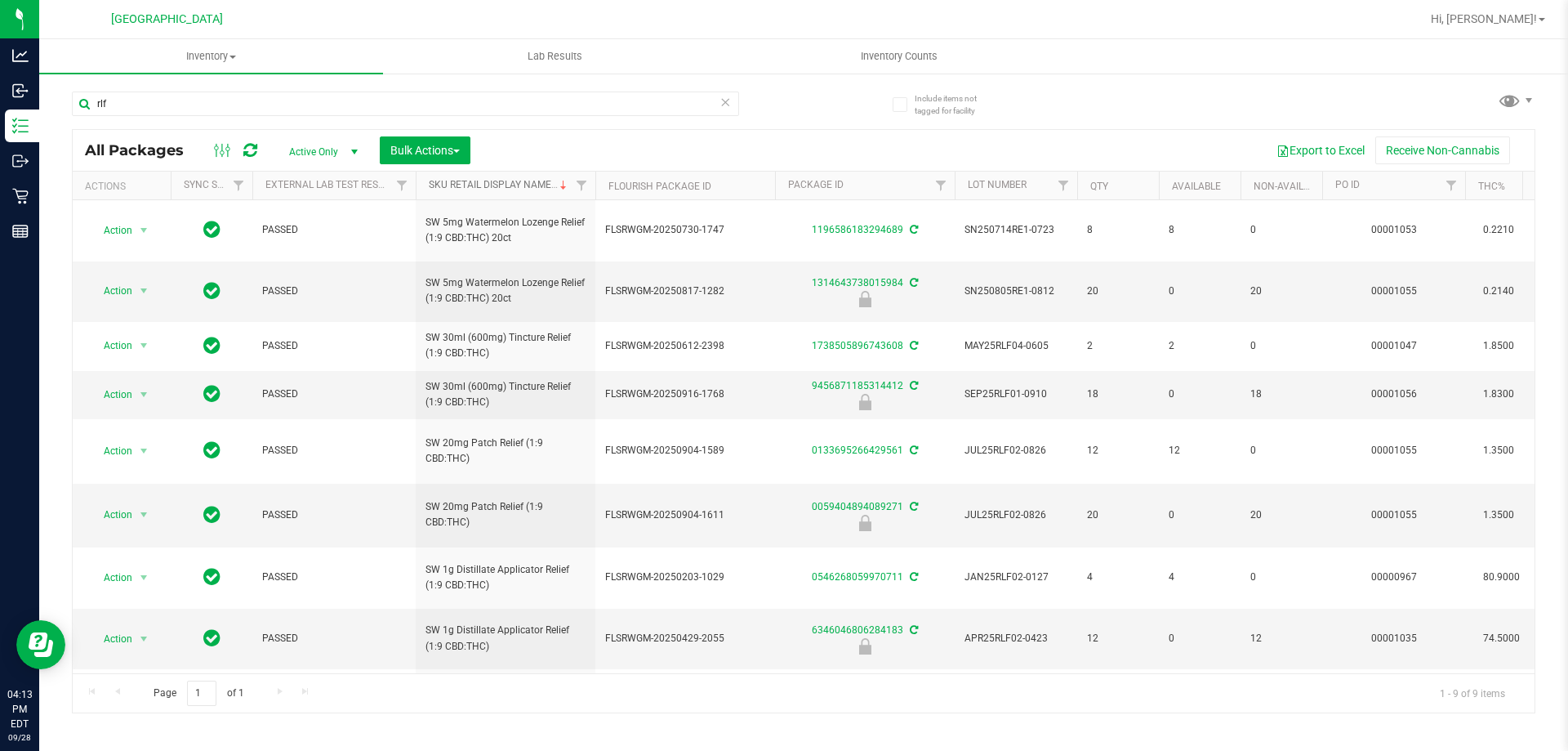
click at [526, 185] on link "Sku Retail Display Name" at bounding box center [499, 185] width 142 height 12
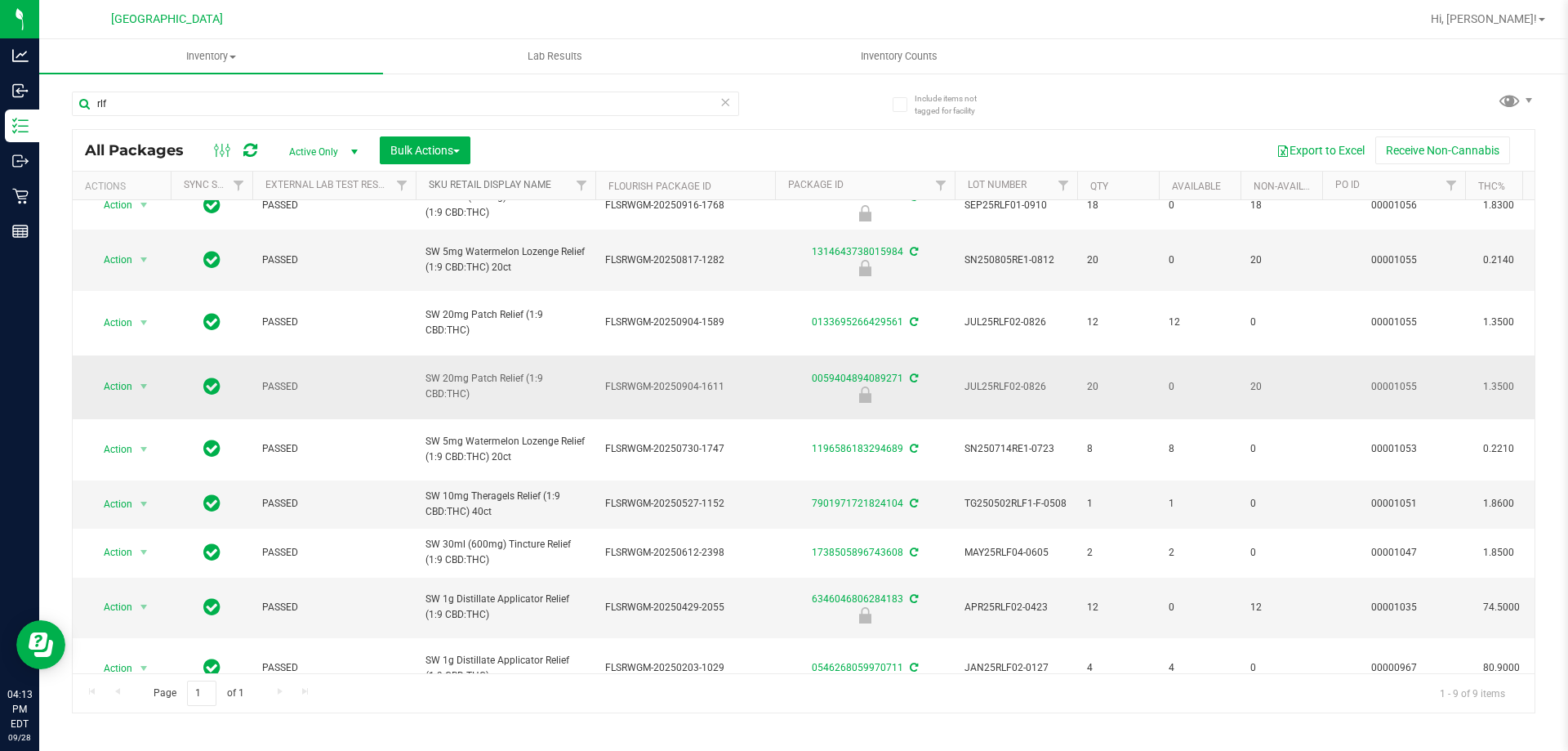
scroll to position [25, 0]
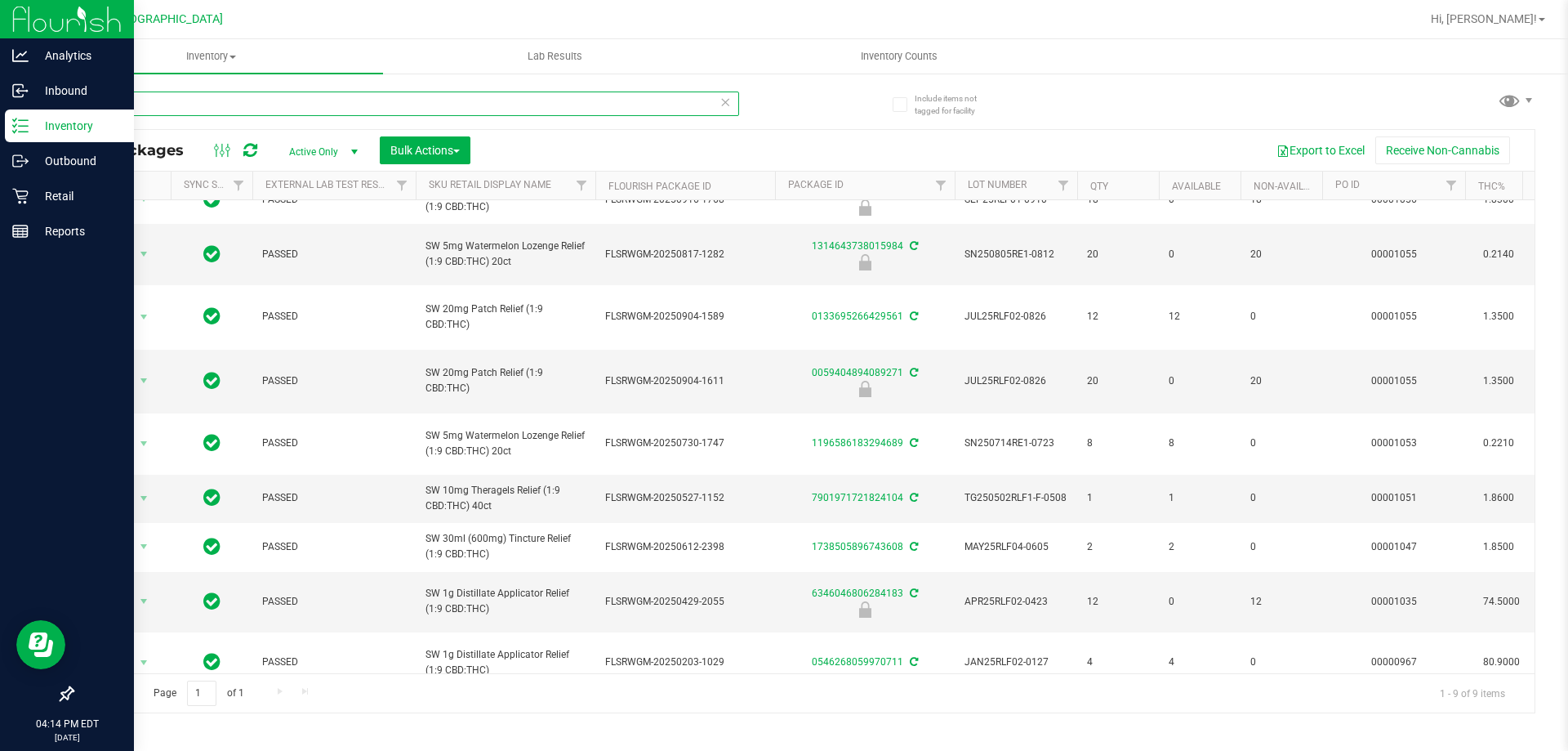
drag, startPoint x: 167, startPoint y: 103, endPoint x: 3, endPoint y: 35, distance: 177.5
click at [0, 35] on div "Analytics Inbound Inventory Outbound Retail Reports 04:14 PM EDT [DATE] 09/28 […" at bounding box center [784, 376] width 1568 height 751
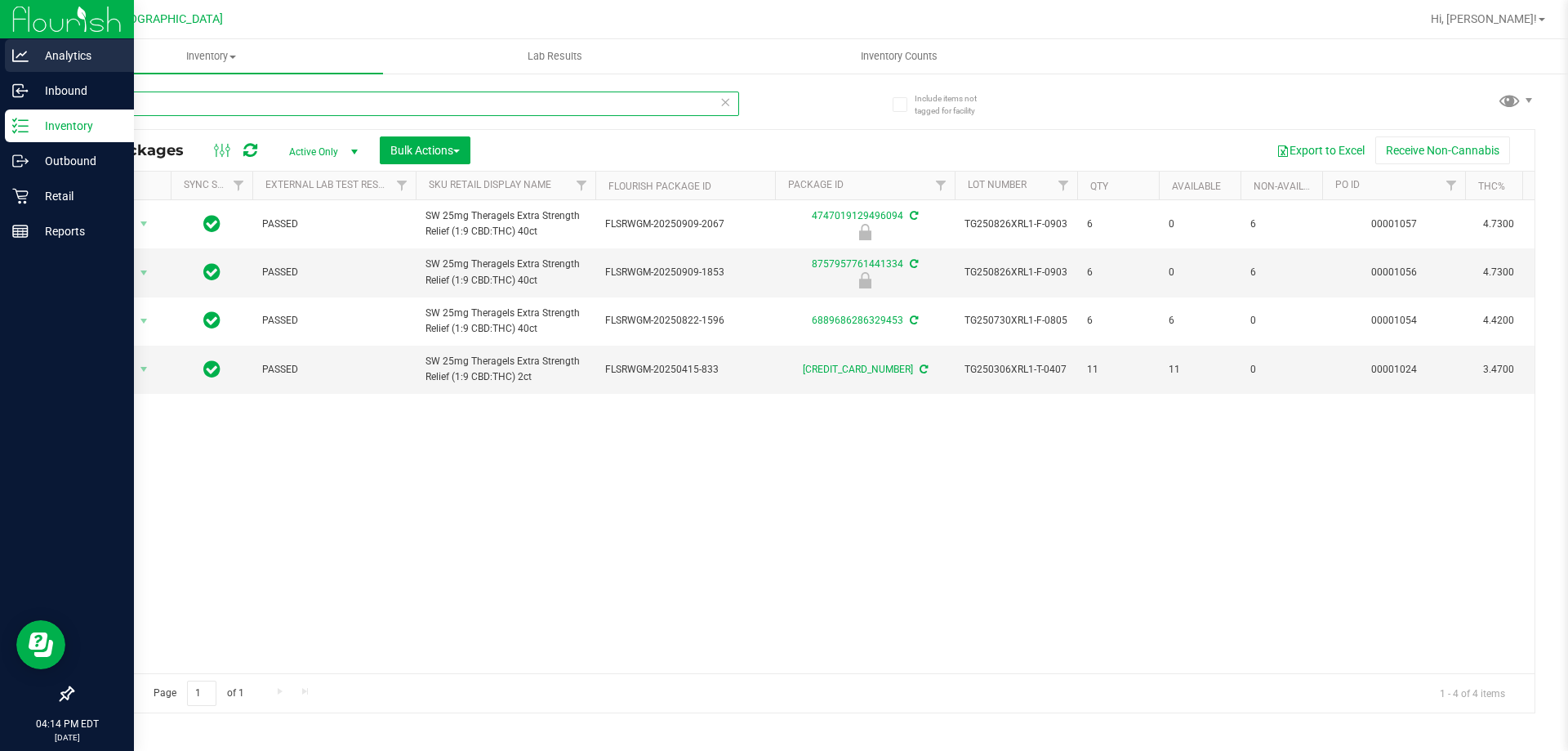
drag, startPoint x: 164, startPoint y: 96, endPoint x: 12, endPoint y: 69, distance: 154.4
click at [0, 89] on div "Analytics Inbound Inventory Outbound Retail Reports 04:14 PM EDT [DATE] 09/28 […" at bounding box center [784, 376] width 1568 height 751
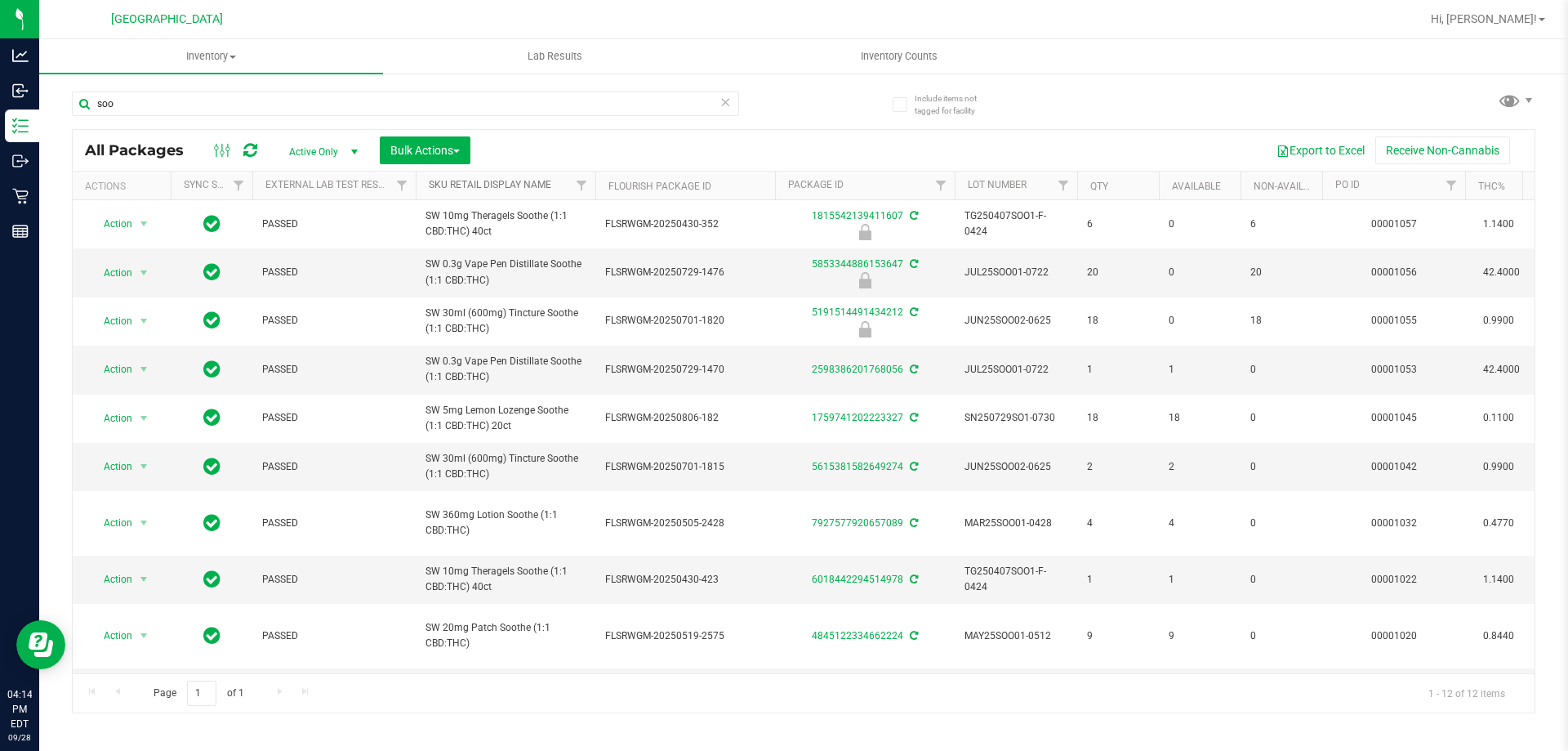
click at [511, 188] on link "Sku Retail Display Name" at bounding box center [490, 185] width 122 height 12
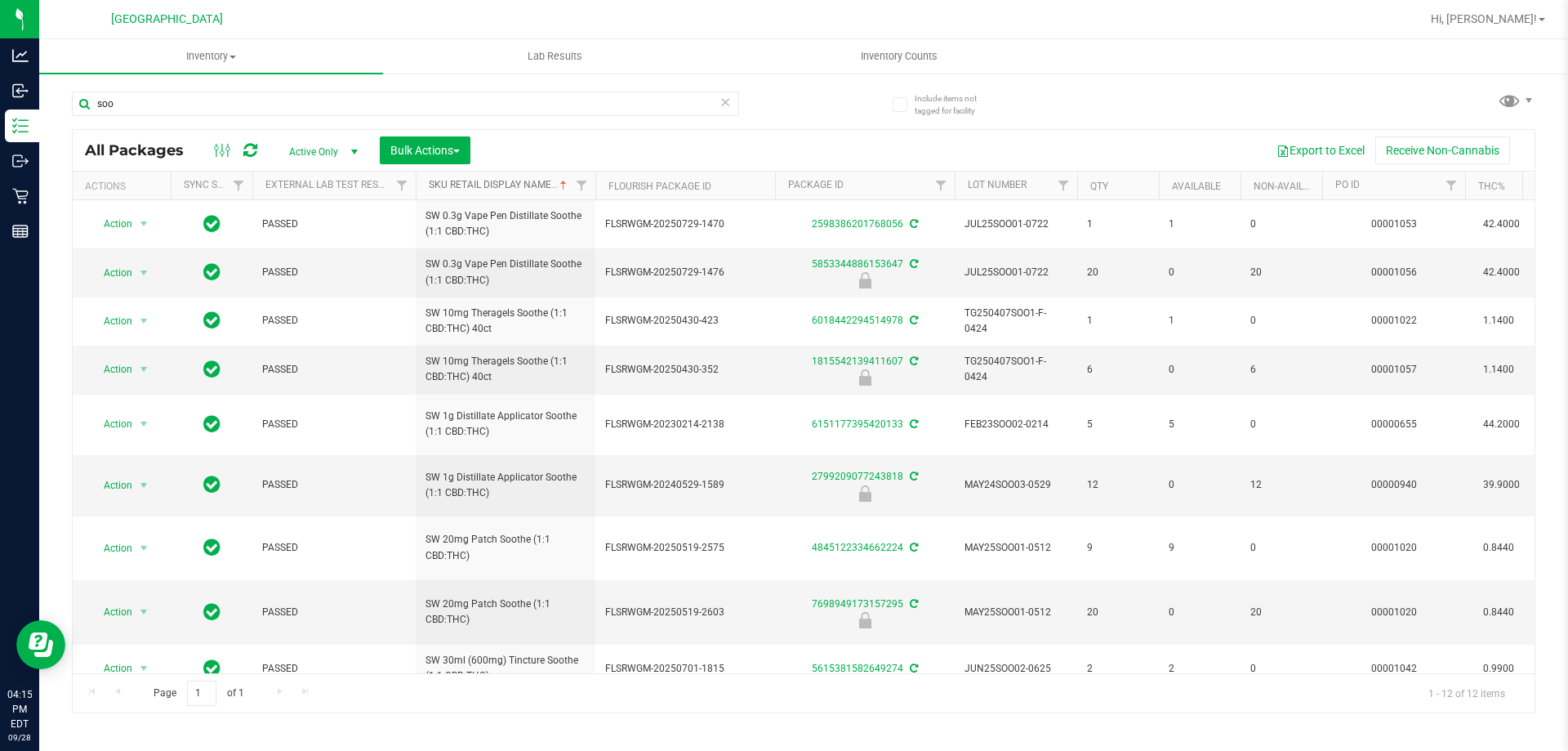
click at [546, 182] on link "Sku Retail Display Name" at bounding box center [499, 185] width 142 height 12
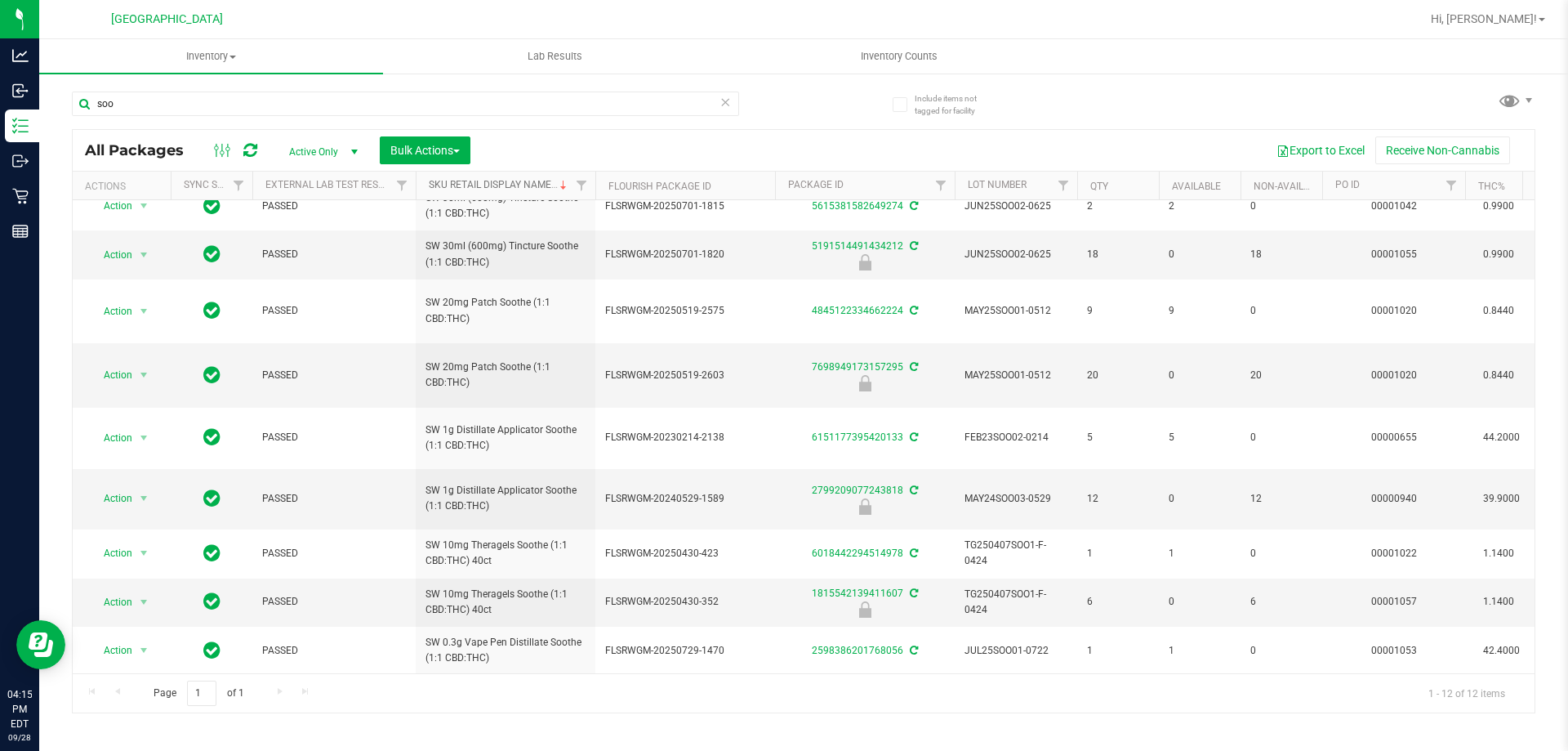
scroll to position [158, 0]
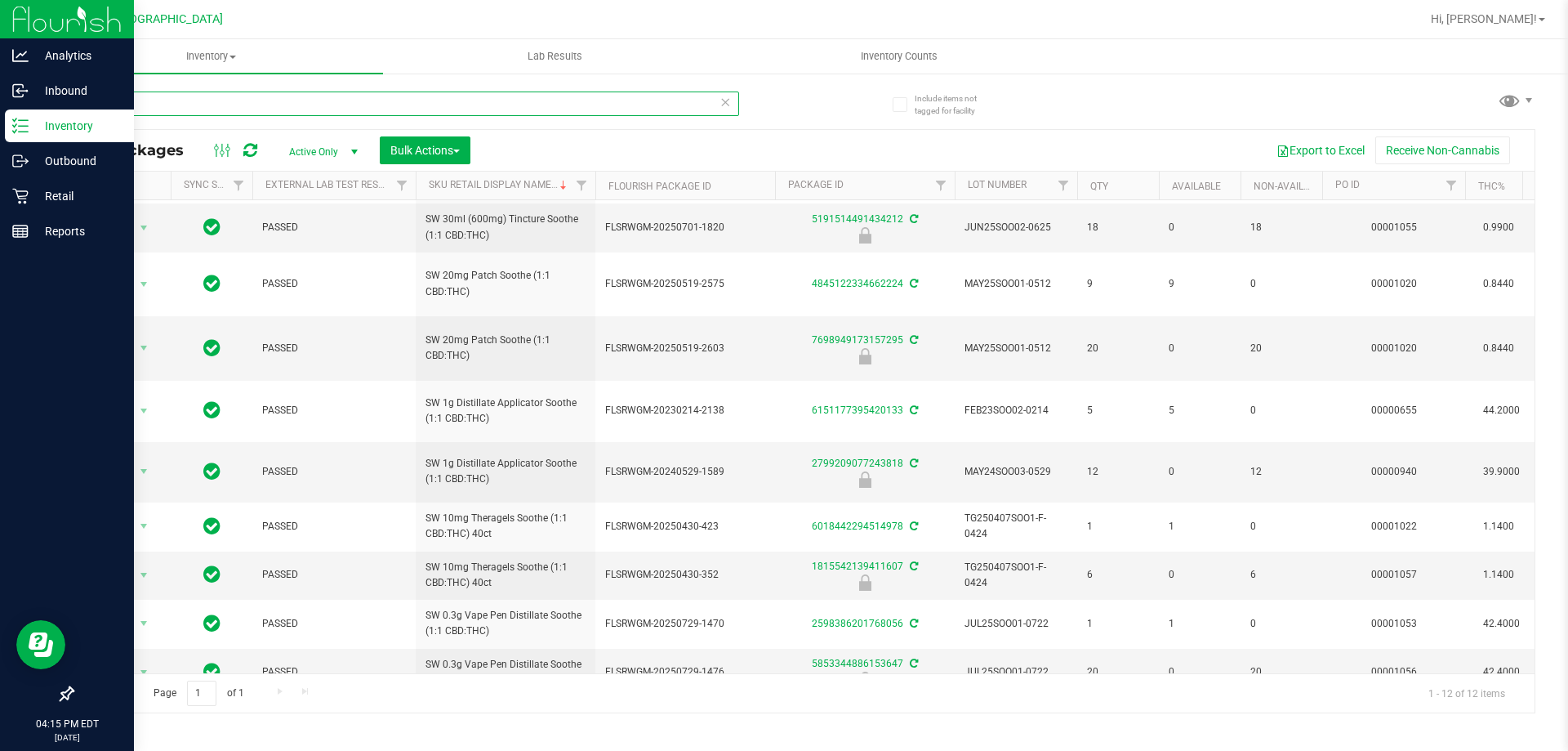
drag, startPoint x: 185, startPoint y: 111, endPoint x: 0, endPoint y: 0, distance: 215.7
click at [0, 0] on div "Analytics Inbound Inventory Outbound Retail Reports 04:15 PM EDT [DATE] 09/28 […" at bounding box center [784, 376] width 1568 height 751
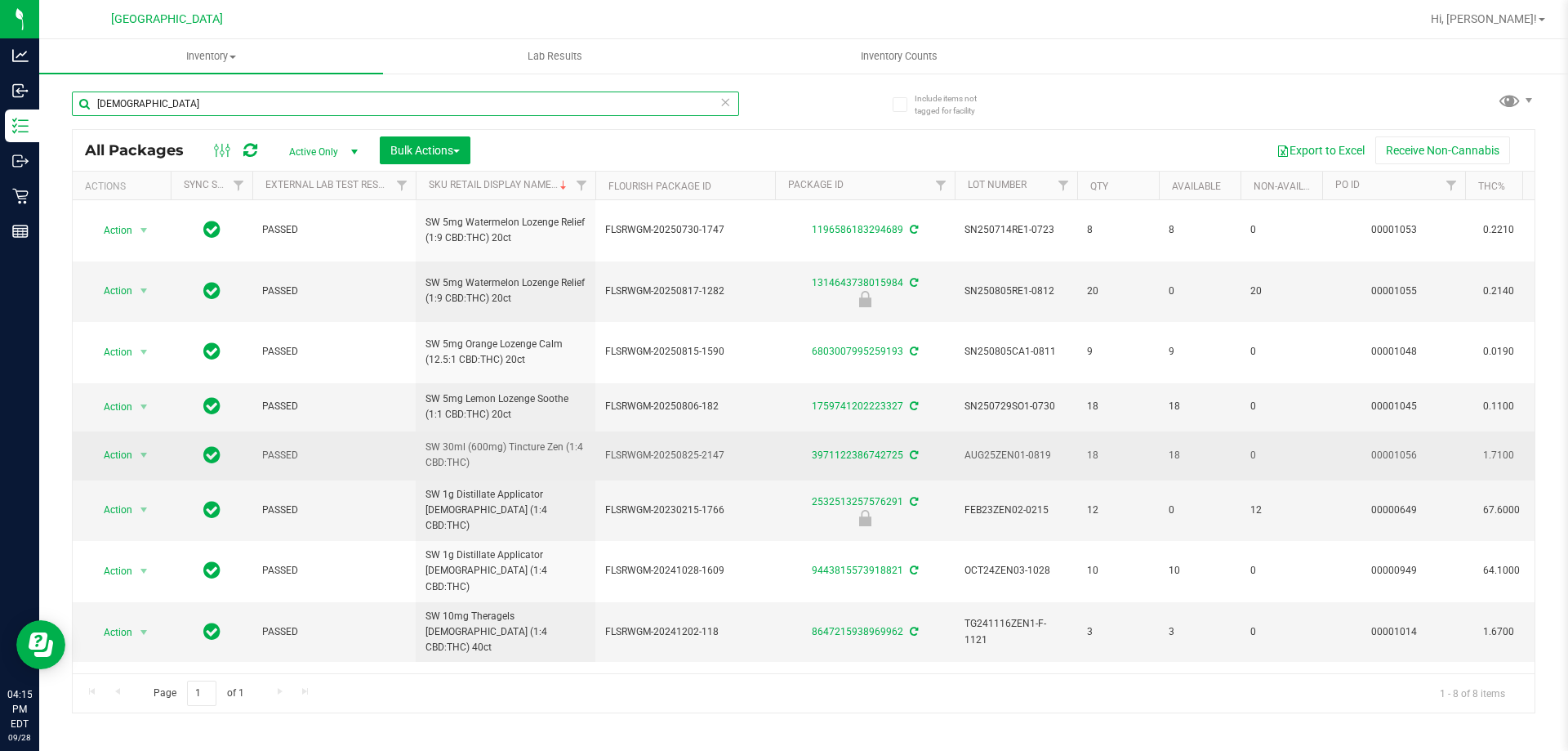
scroll to position [1, 0]
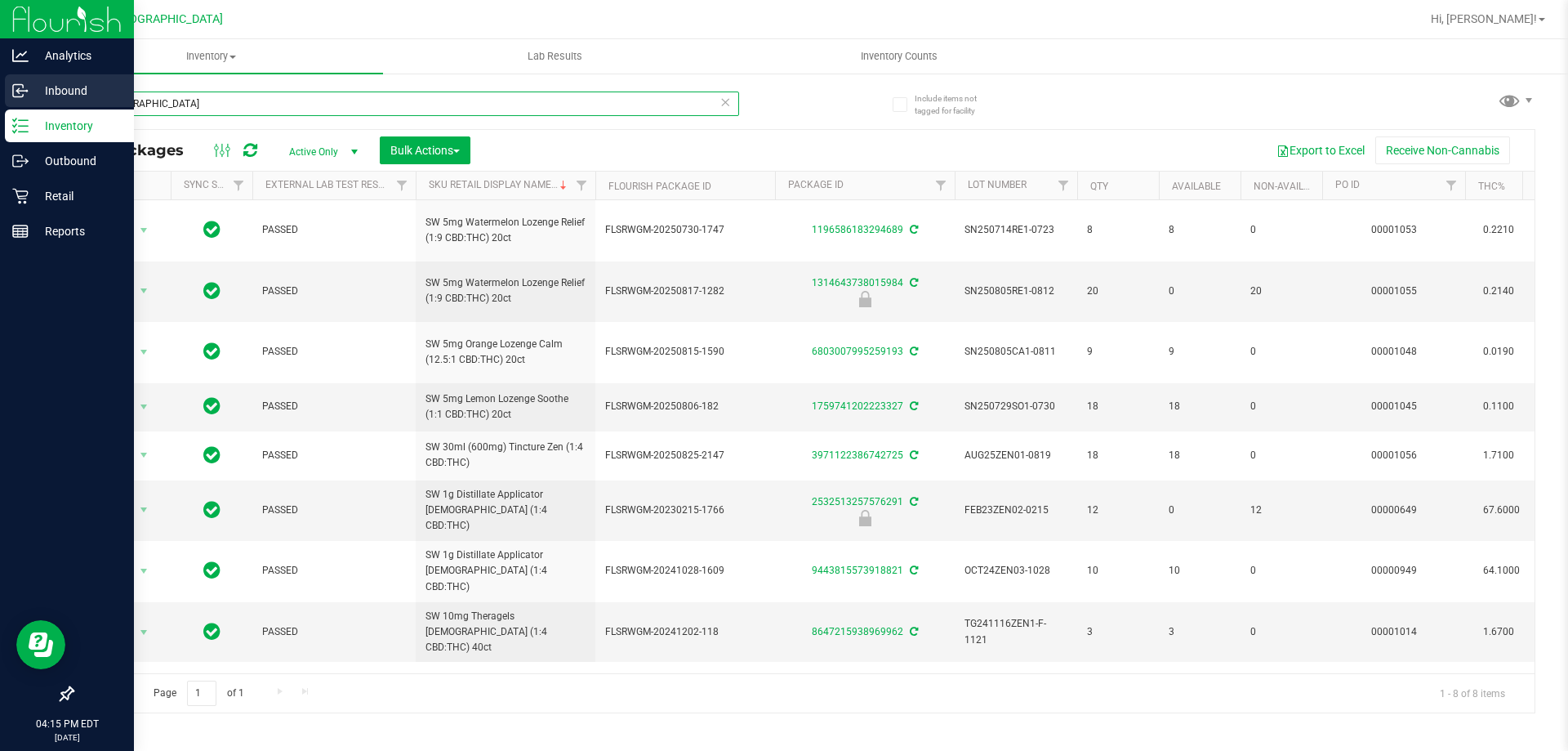
drag, startPoint x: 187, startPoint y: 104, endPoint x: 0, endPoint y: 79, distance: 188.7
click at [0, 80] on div "Analytics Inbound Inventory Outbound Retail Reports 04:15 PM EDT [DATE] 09/28 […" at bounding box center [784, 376] width 1568 height 751
type input "balm"
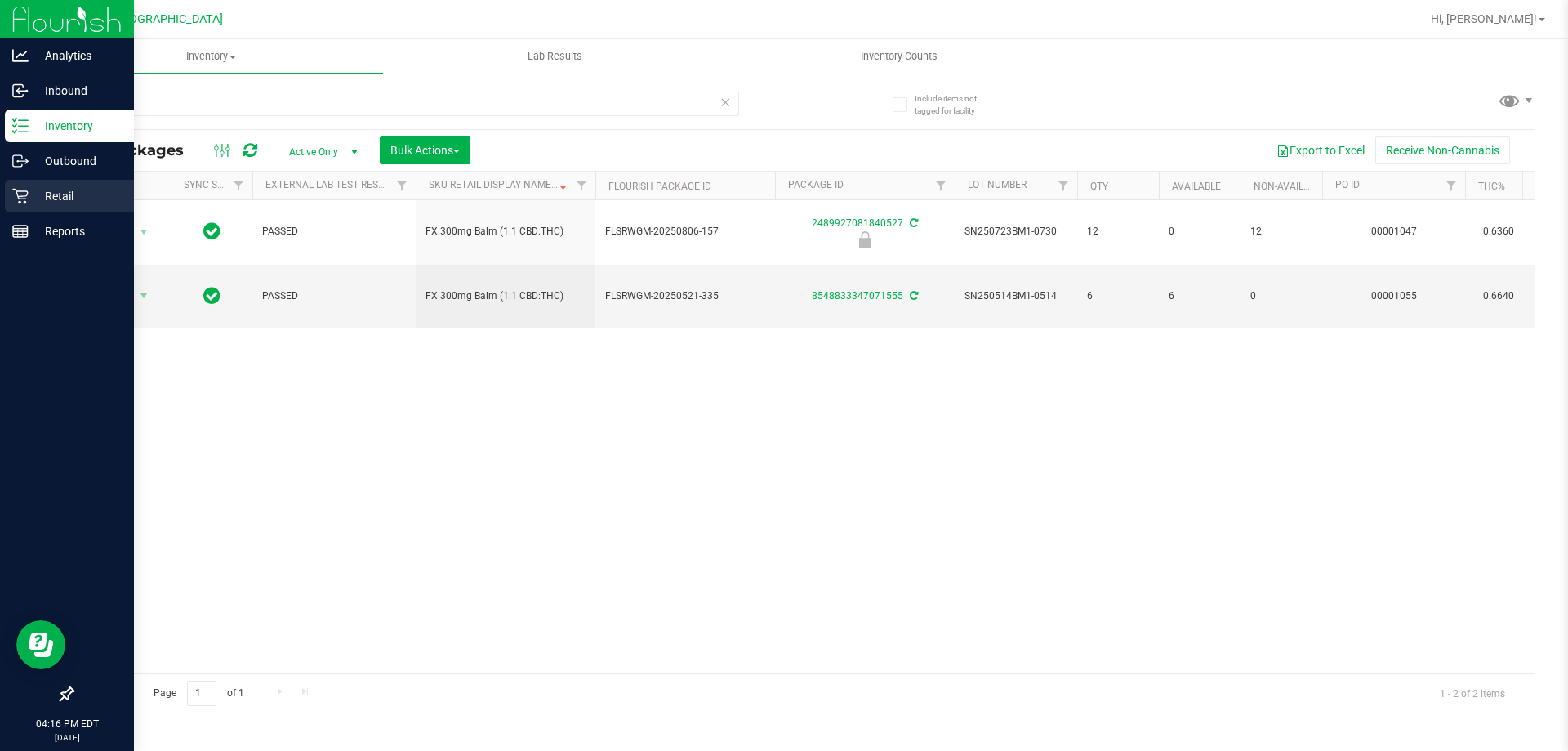
click at [32, 201] on p "Retail" at bounding box center [77, 196] width 98 height 19
